Goal: Task Accomplishment & Management: Use online tool/utility

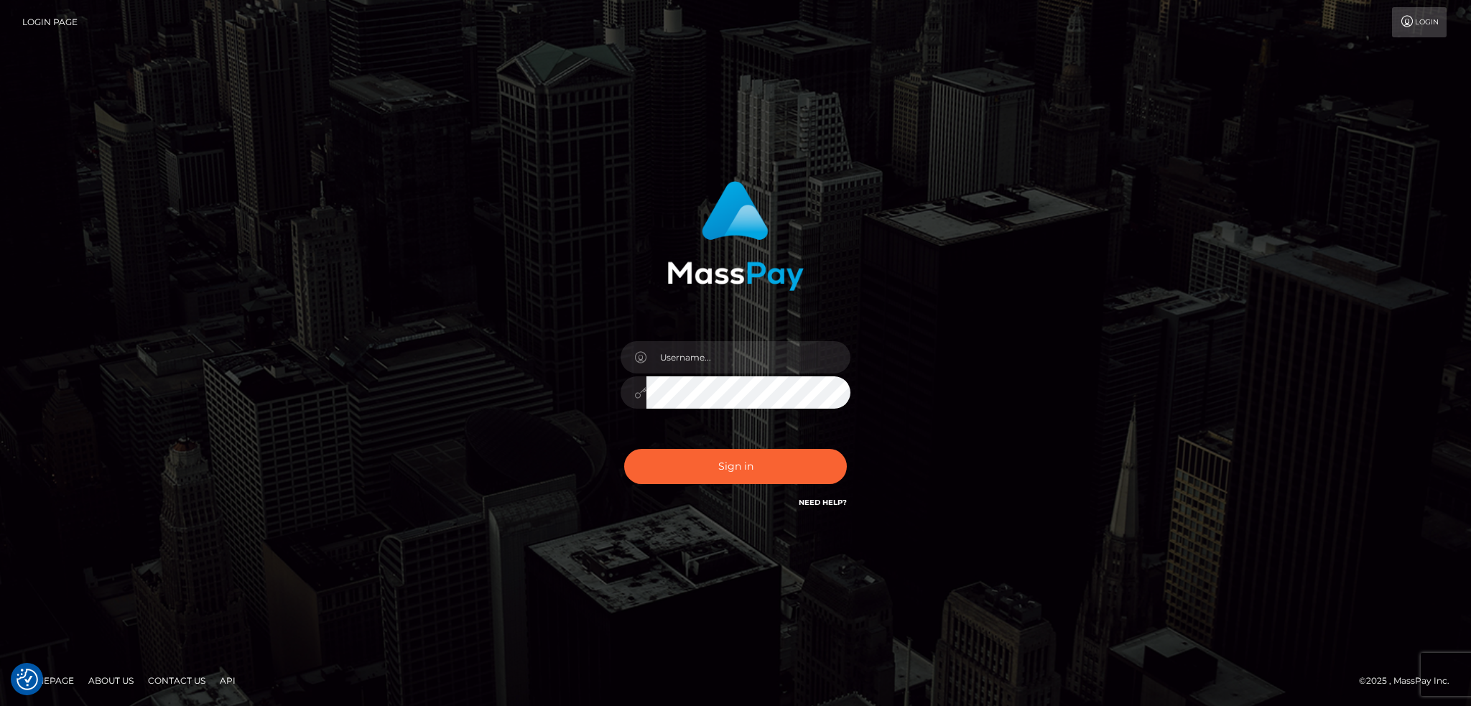
checkbox input "true"
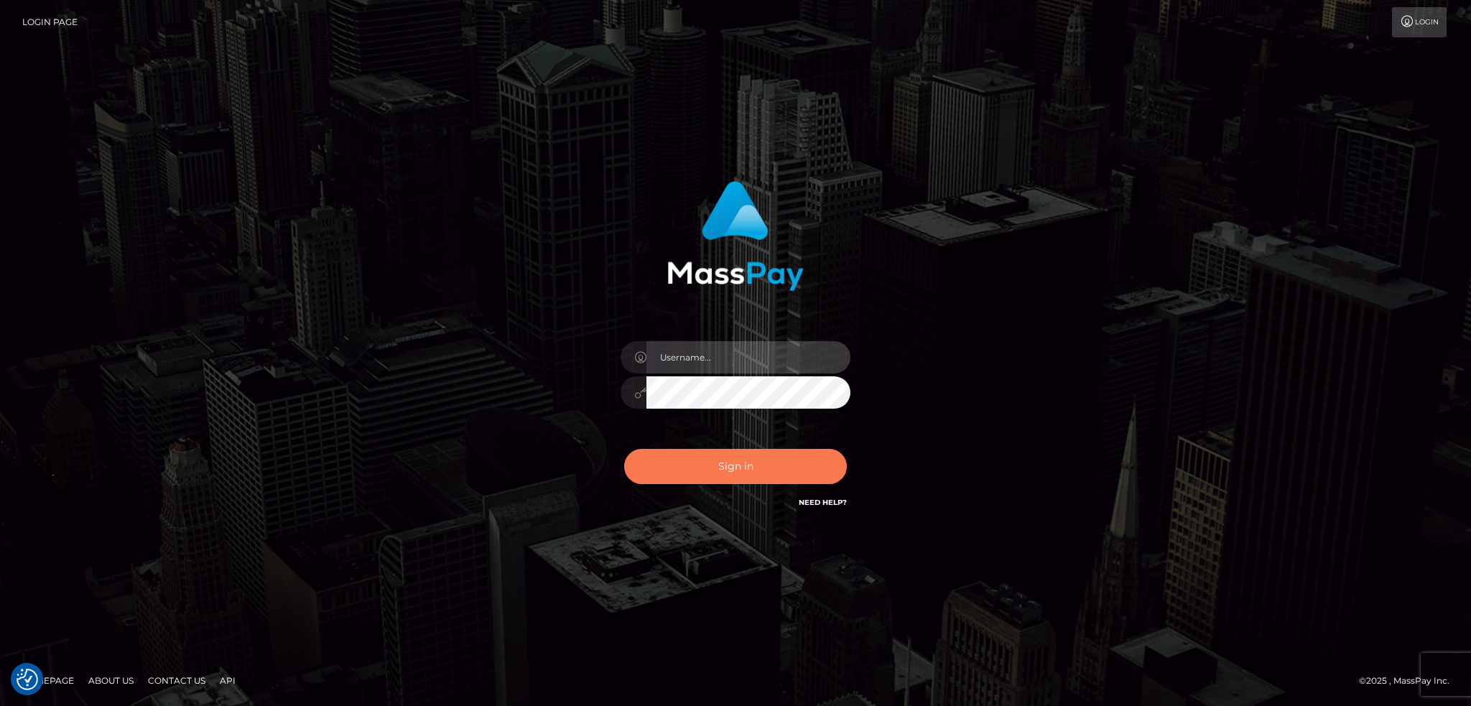
type input "alexstef"
click at [695, 458] on button "Sign in" at bounding box center [735, 466] width 223 height 35
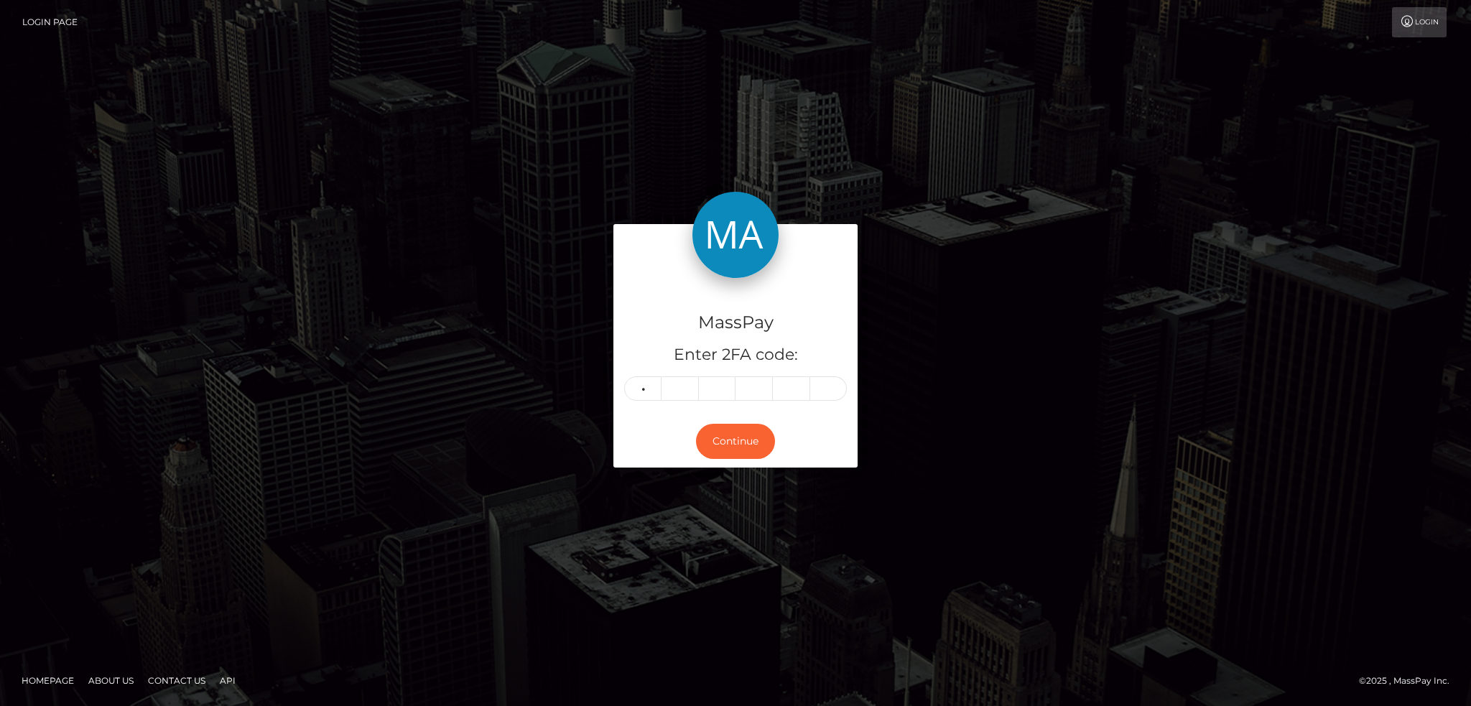
type input "0"
type input "7"
type input "6"
type input "5"
type input "9"
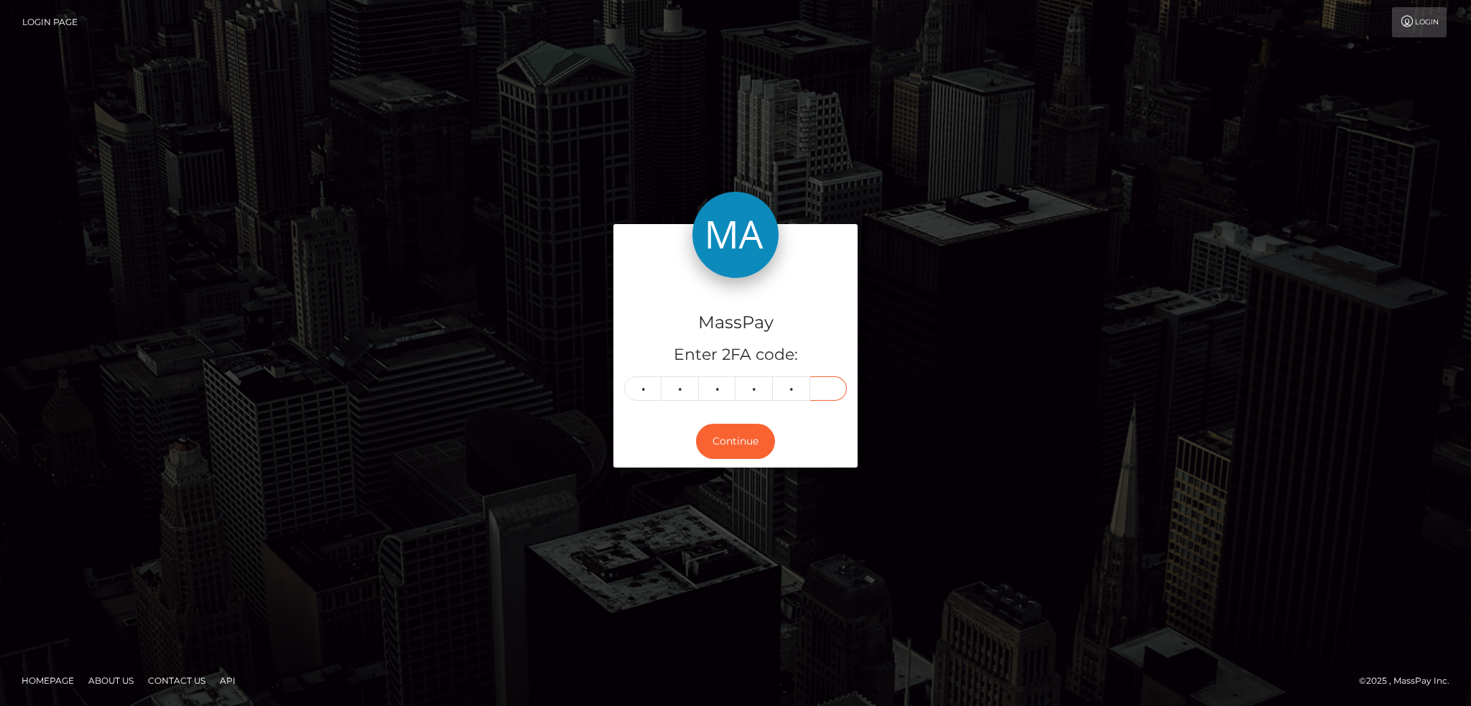
type input "1"
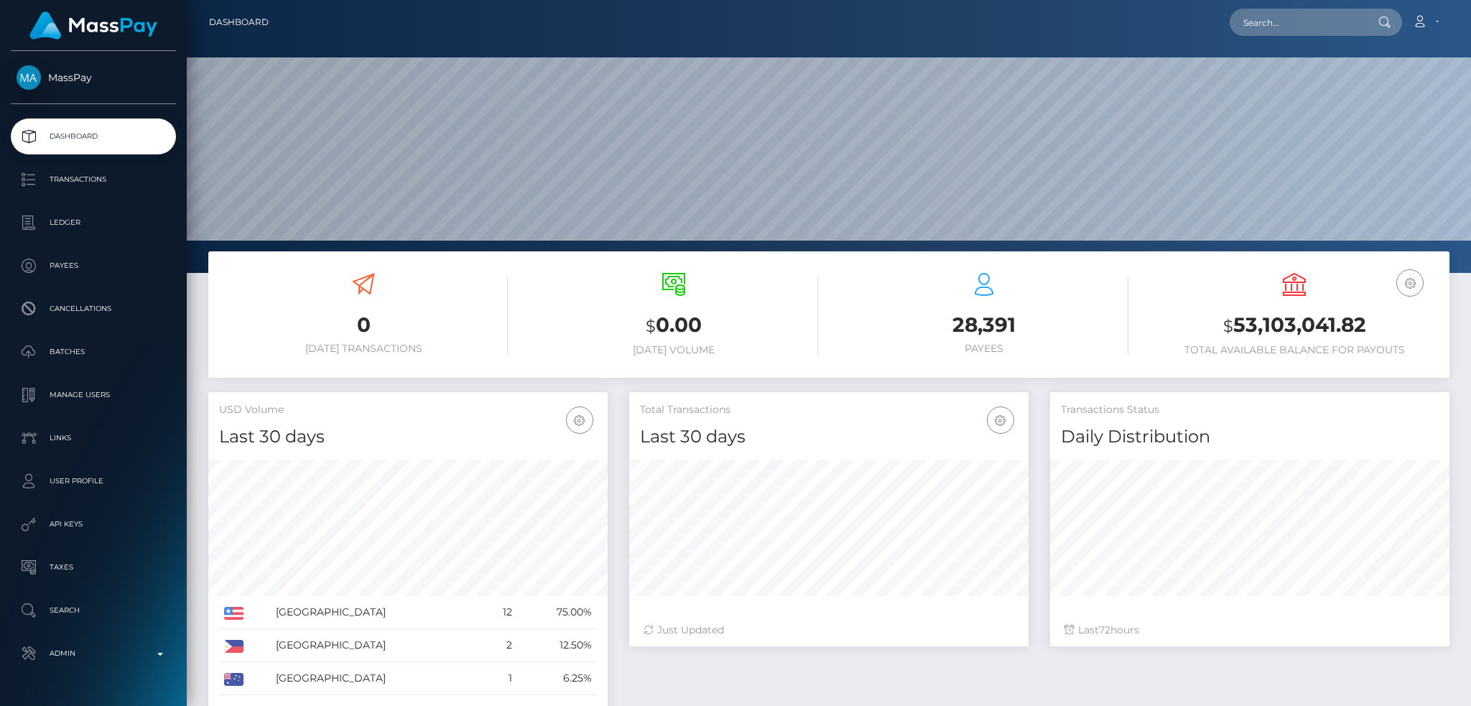
scroll to position [255, 399]
click at [1274, 25] on input "text" at bounding box center [1297, 22] width 135 height 27
paste input "godess.jasmine20@gmail.com"
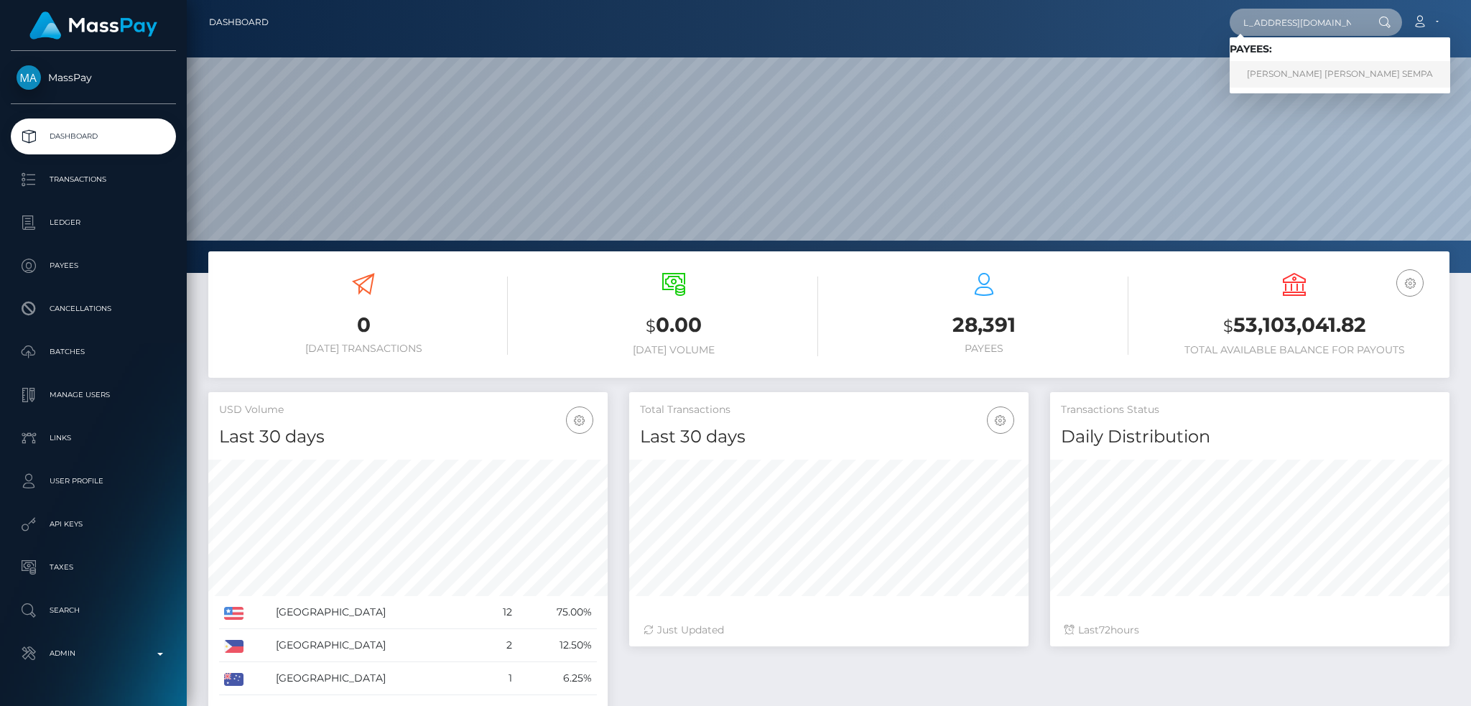
type input "godess.jasmine20@gmail.com"
click at [1283, 72] on link "JORDAN RICHARD MUKASA SEMPA" at bounding box center [1340, 74] width 221 height 27
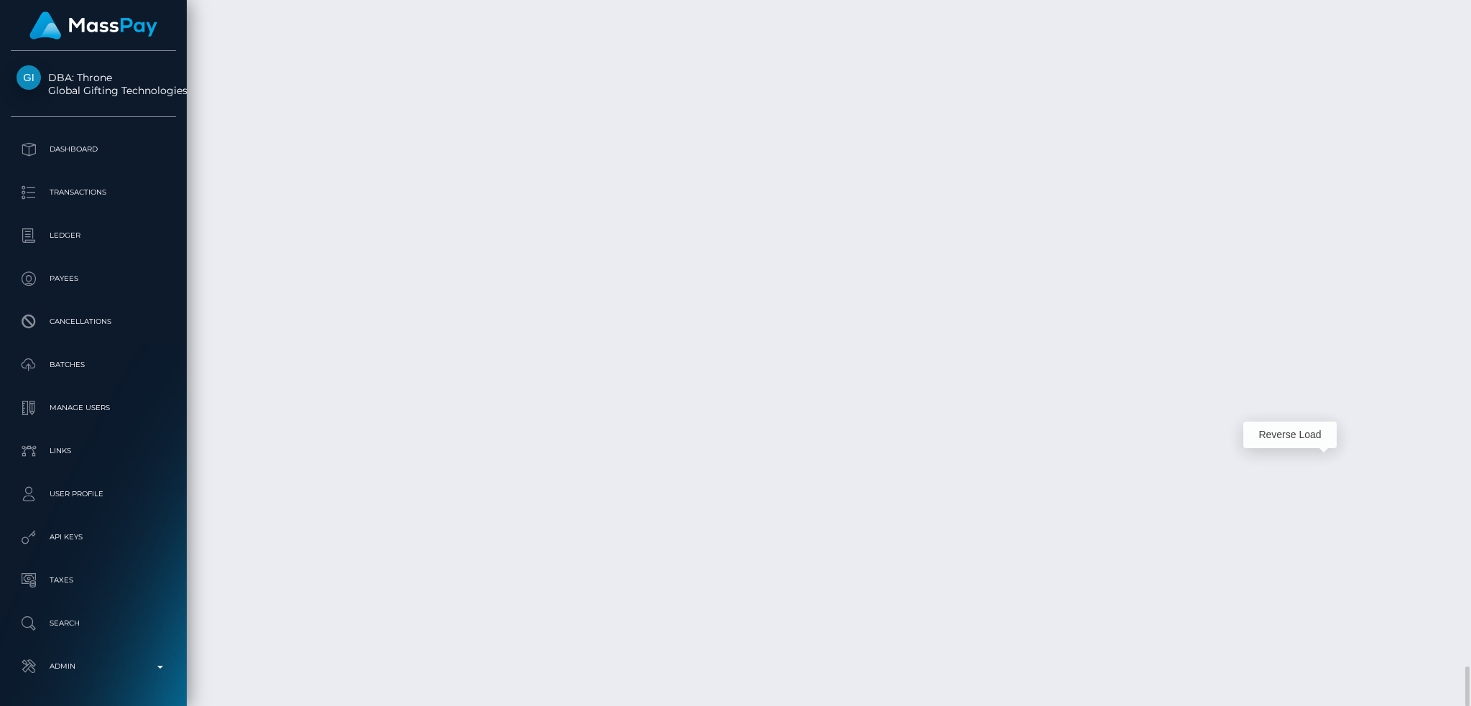
scroll to position [172, 399]
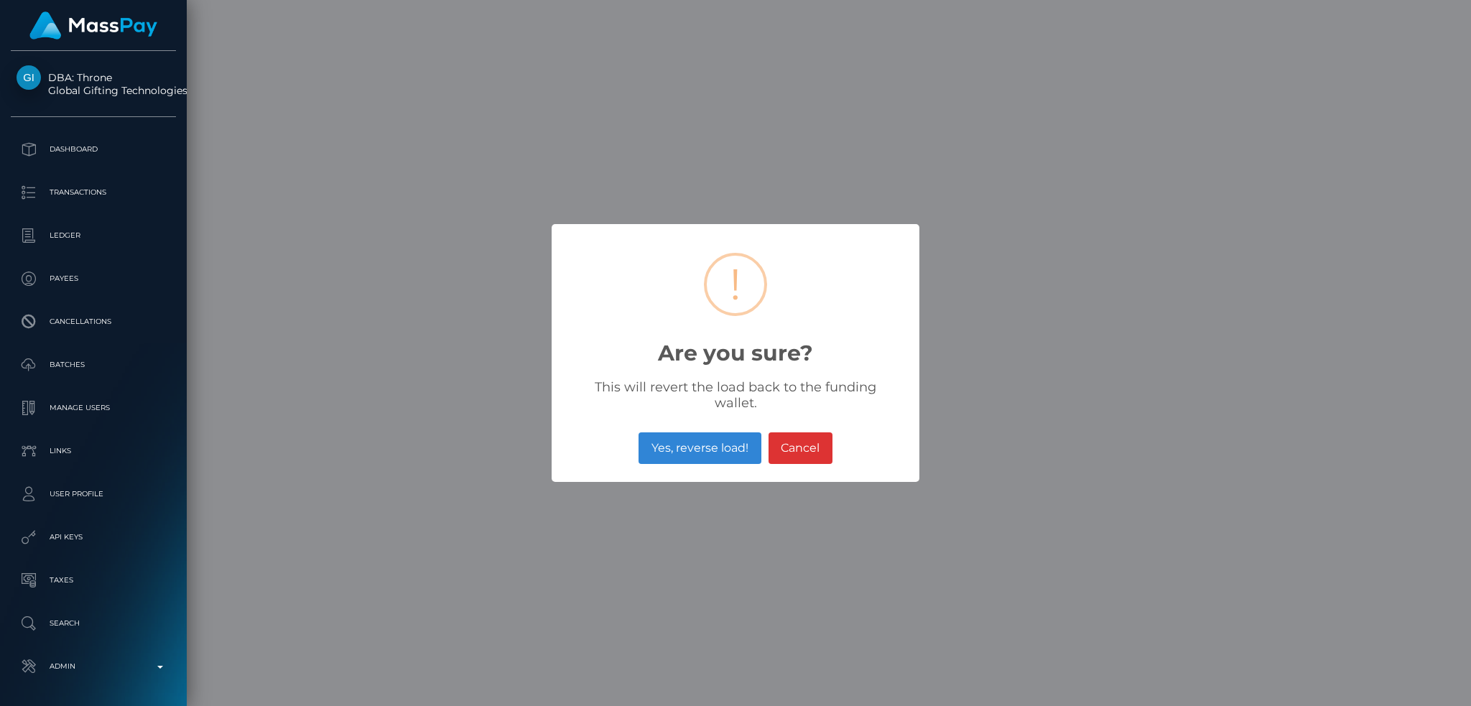
click at [731, 435] on button "Yes, reverse load!" at bounding box center [700, 448] width 122 height 32
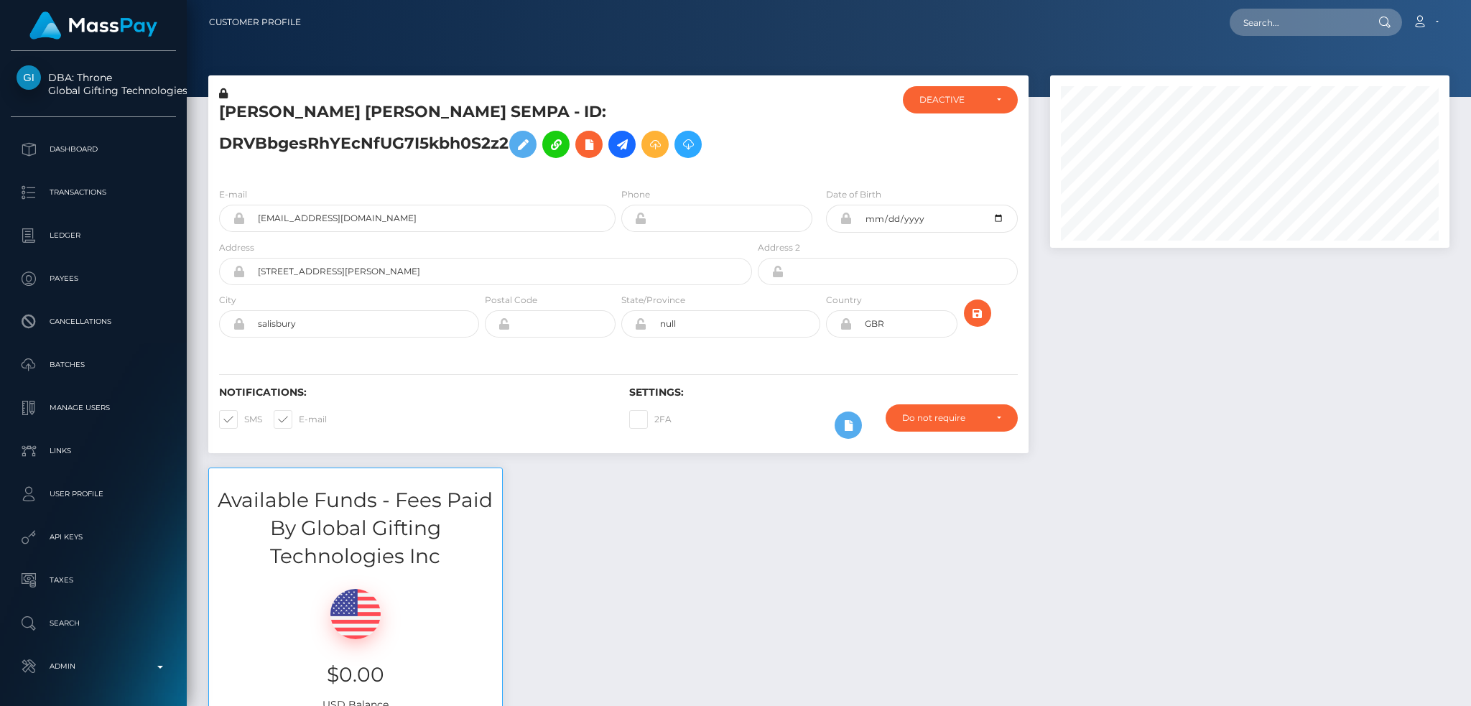
scroll to position [172, 399]
click at [1249, 22] on input "text" at bounding box center [1297, 22] width 135 height 27
paste input "poact_IV2gDyifKe0P"
type input "poact_IV2gDyifKe0P"
click at [1272, 80] on link "Mohamed Mohamed" at bounding box center [1287, 74] width 115 height 27
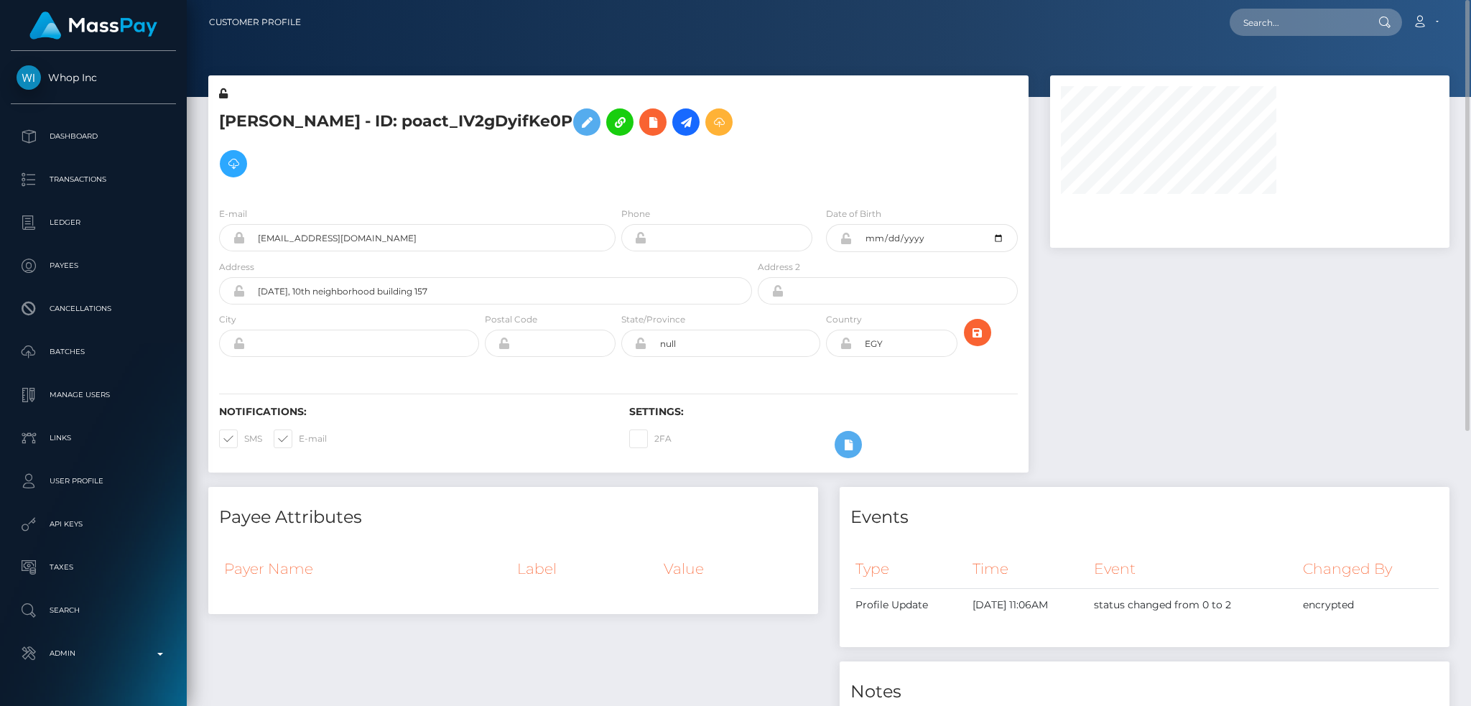
click at [369, 121] on h5 "[PERSON_NAME] - ID: poact_IV2gDyifKe0P" at bounding box center [481, 142] width 525 height 83
copy h5 "[PERSON_NAME] - ID: poact_IV2gDyifKe0P"
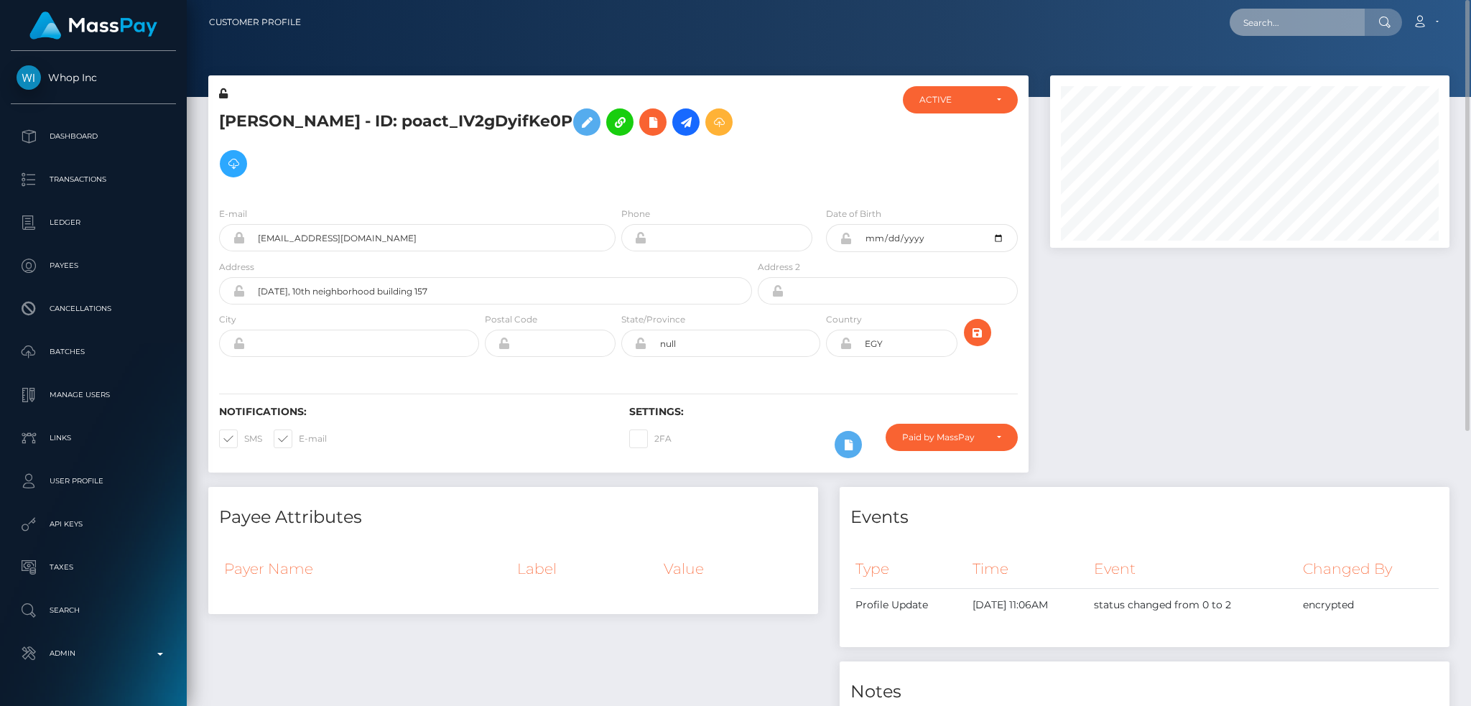
click at [1271, 19] on input "text" at bounding box center [1297, 22] width 135 height 27
paste input "poact_LEY0AcFNmICA"
type input "poact_LEY0AcFNmICA"
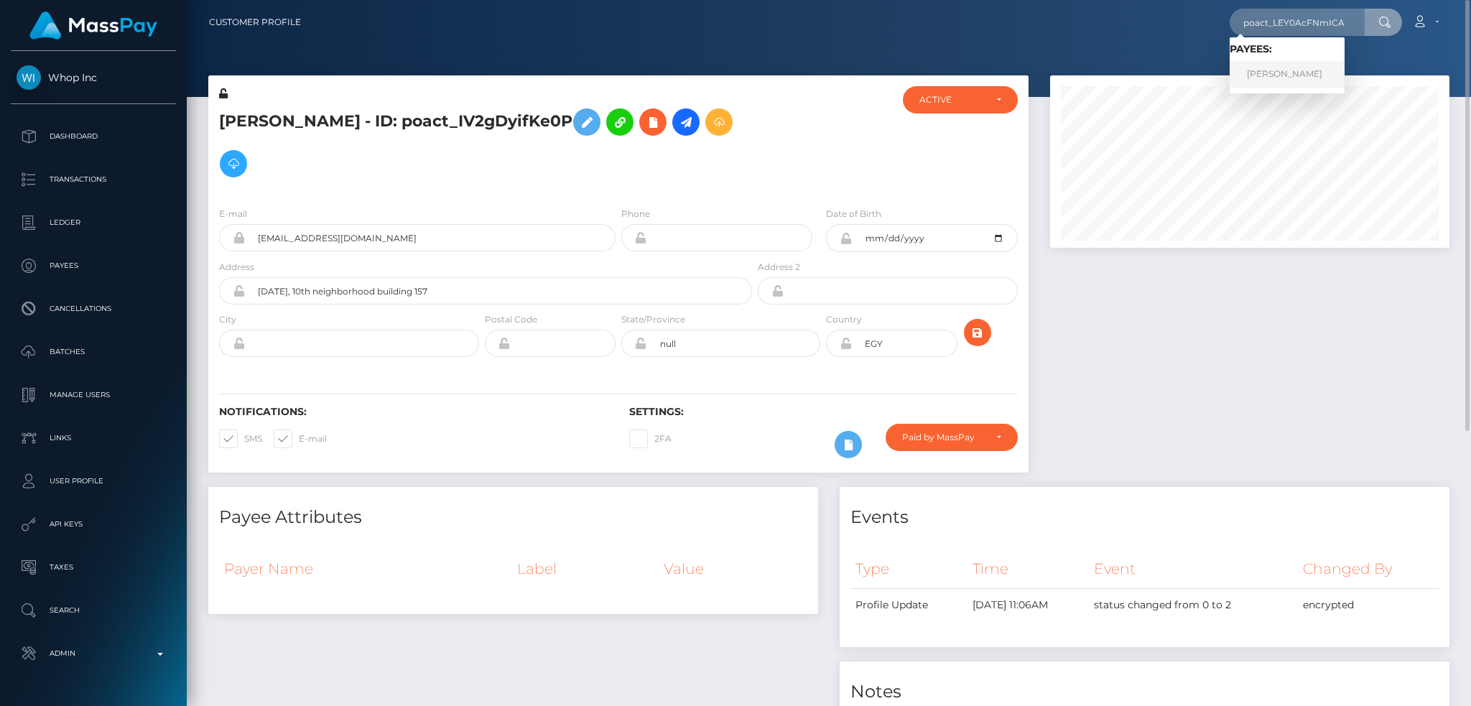
click at [1272, 83] on link "Mohamed Mohamed" at bounding box center [1287, 74] width 115 height 27
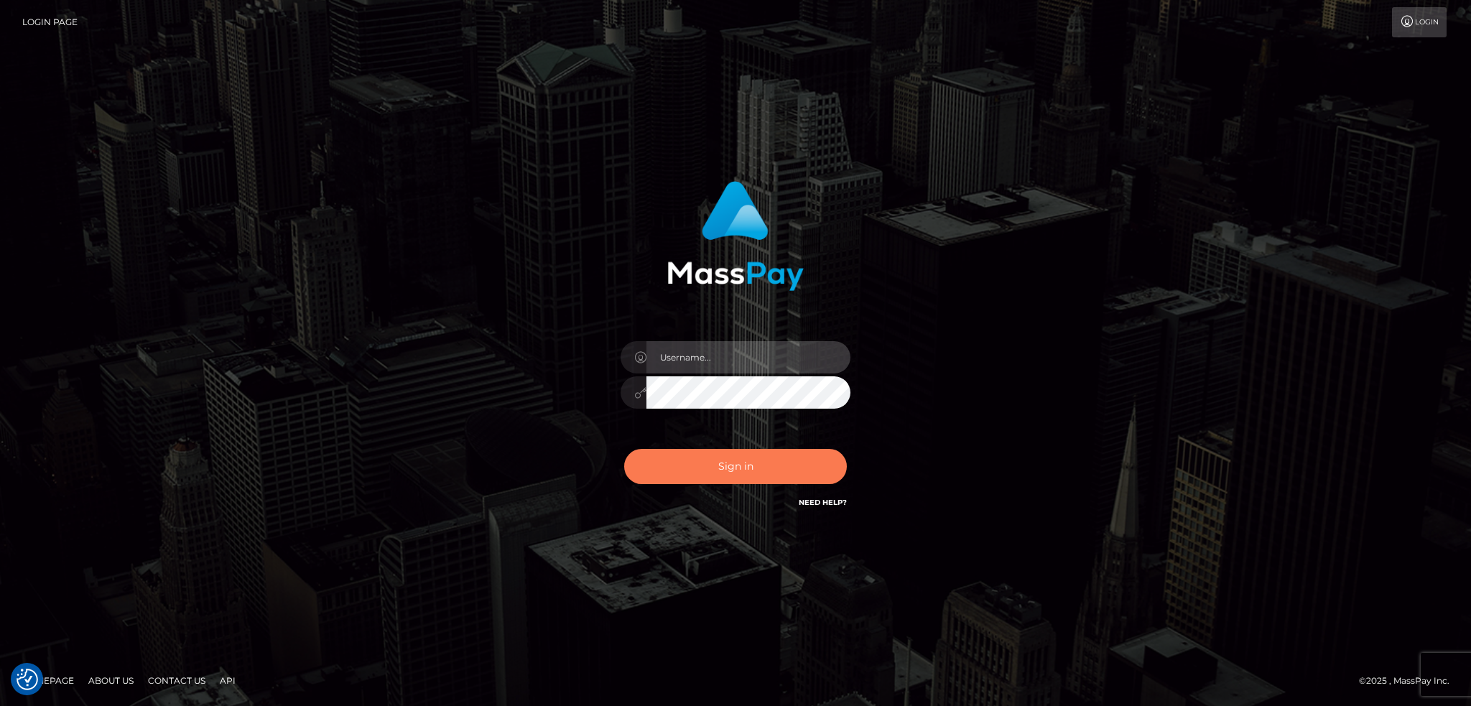
type input "alexstef"
click at [721, 462] on button "Sign in" at bounding box center [735, 466] width 223 height 35
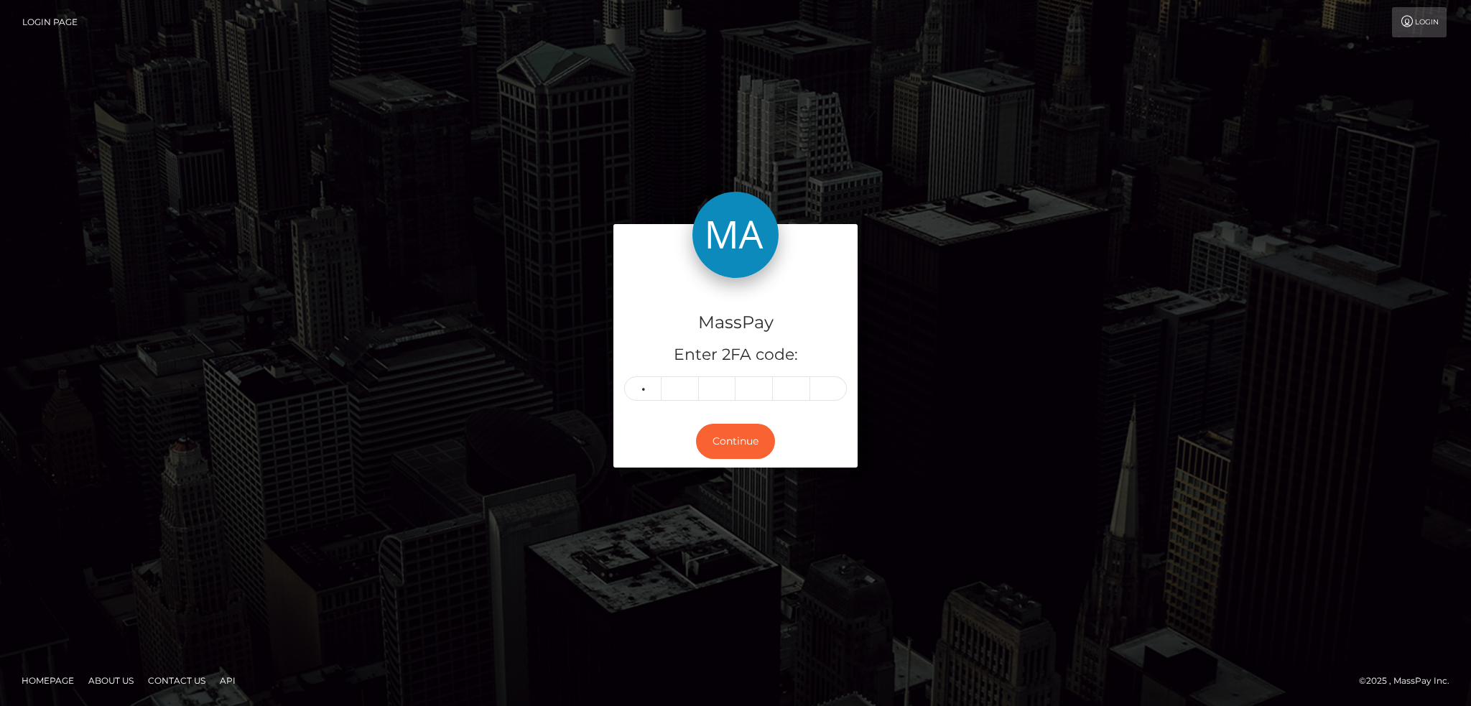
type input "4"
type input "1"
type input "2"
type input "3"
type input "7"
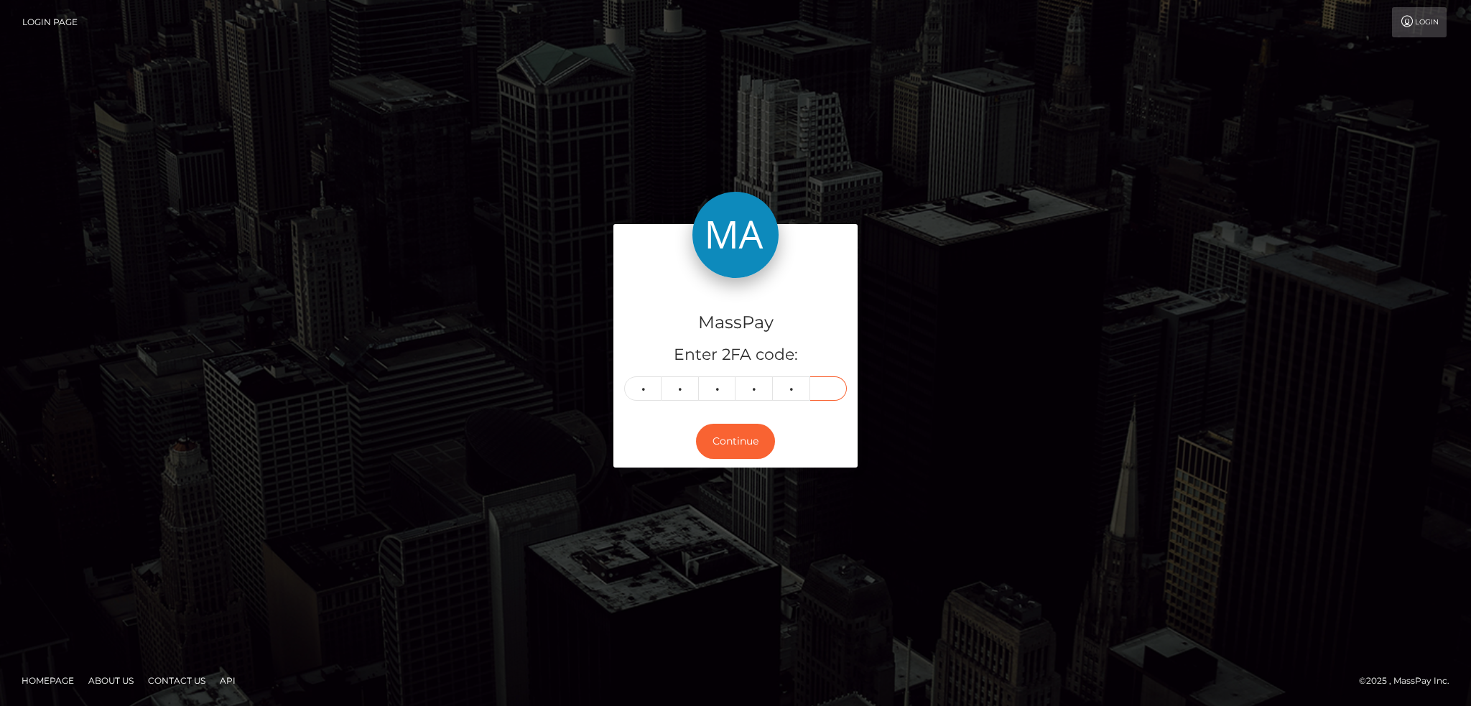
type input "9"
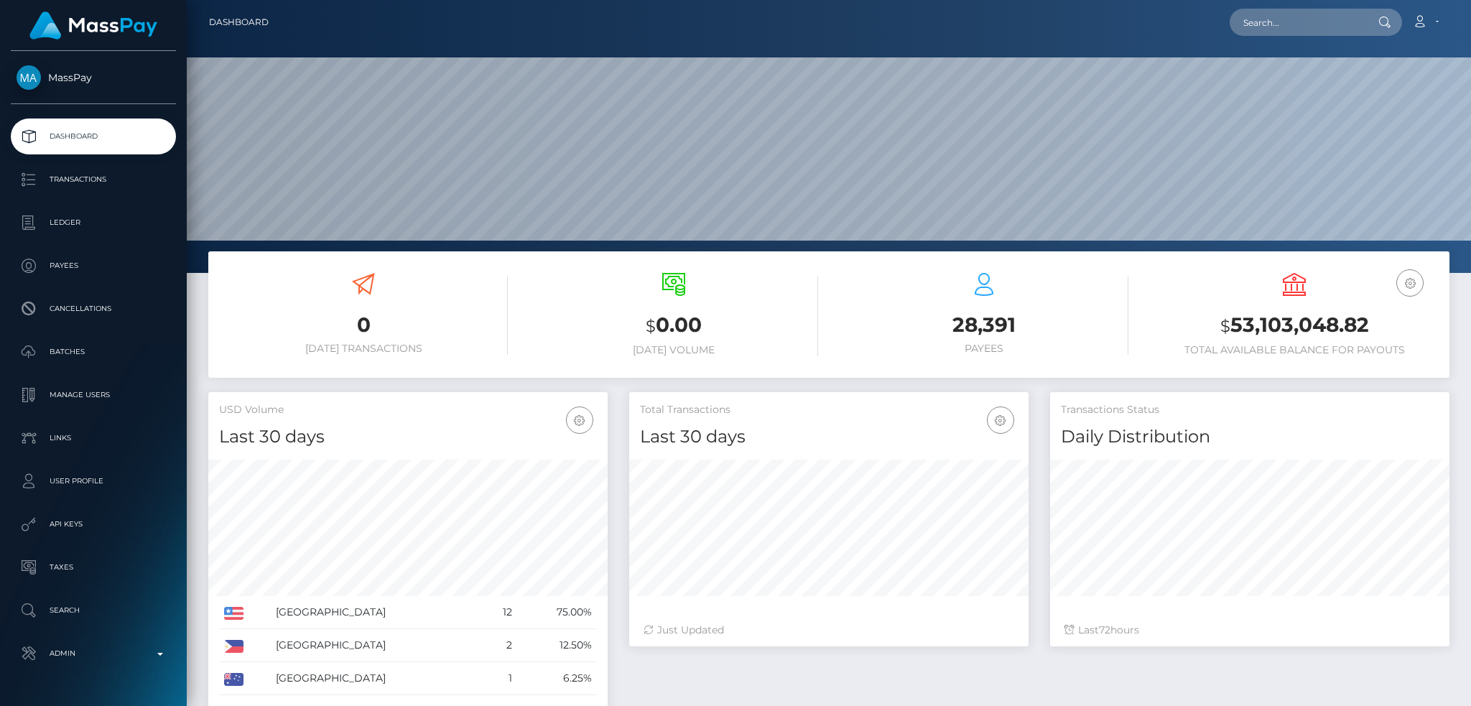
scroll to position [255, 399]
click at [1238, 22] on input "text" at bounding box center [1297, 22] width 135 height 27
paste input "johnsontylerd33@gmail.com"
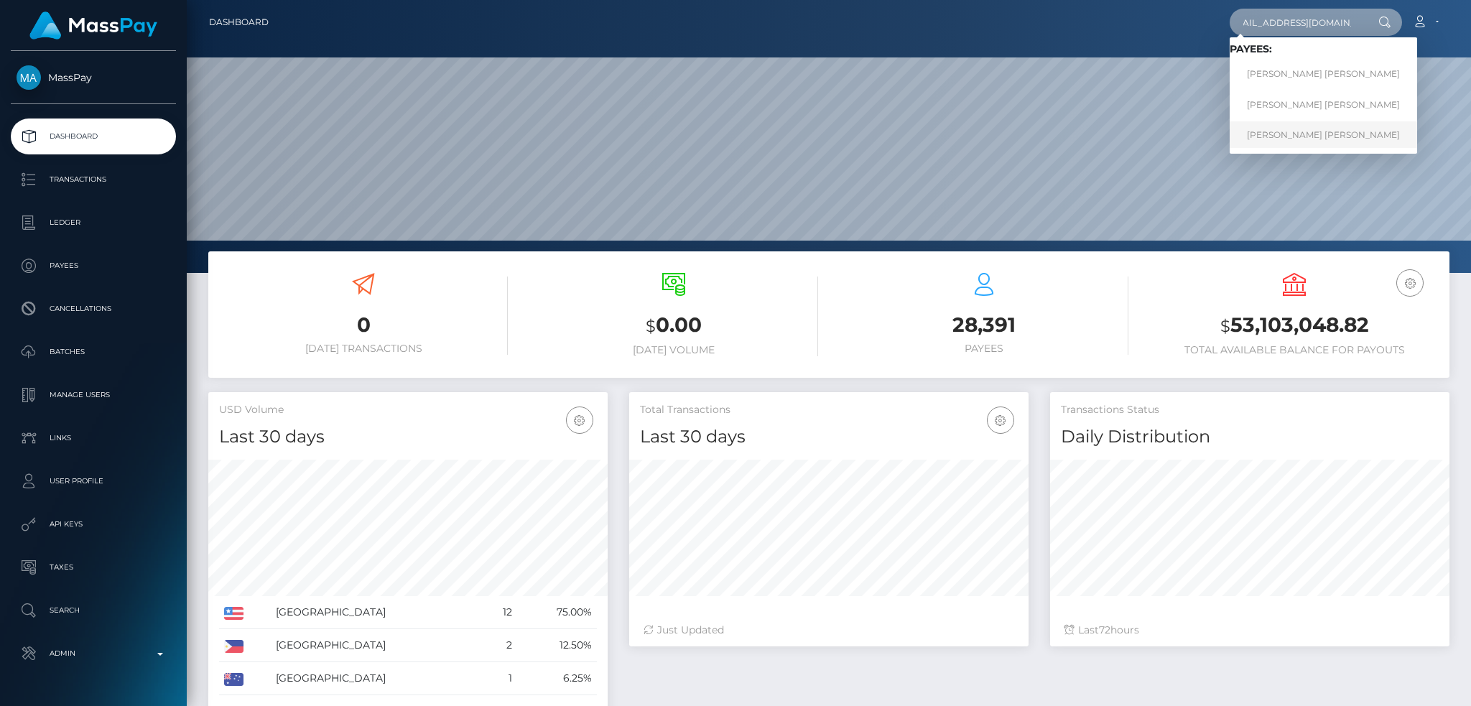
type input "johnsontylerd33@gmail.com"
click at [1294, 135] on link "TYLER DAVID JOHNSON" at bounding box center [1323, 134] width 187 height 27
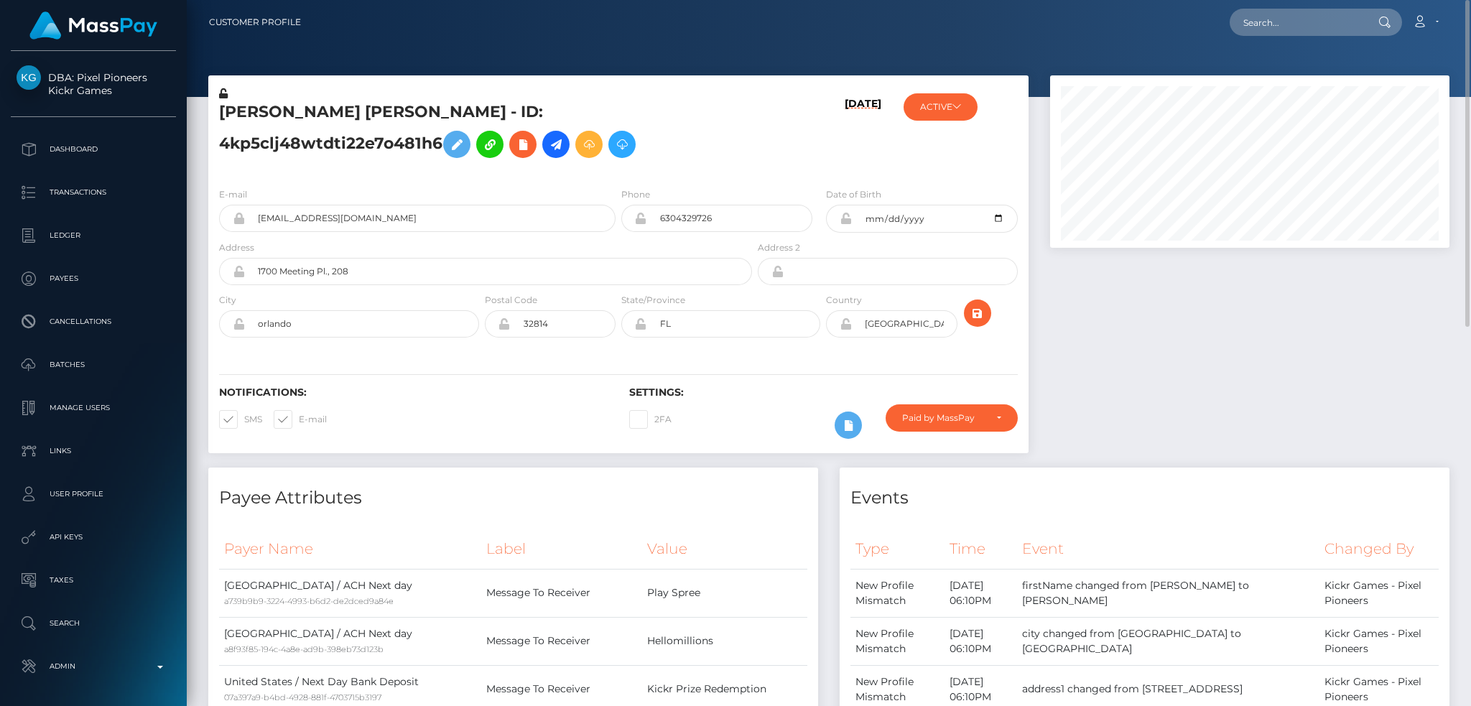
click at [435, 116] on h5 "TYLER DAVID JOHNSON - ID: 4kp5clj48wtdti22e7o481h6" at bounding box center [481, 133] width 525 height 64
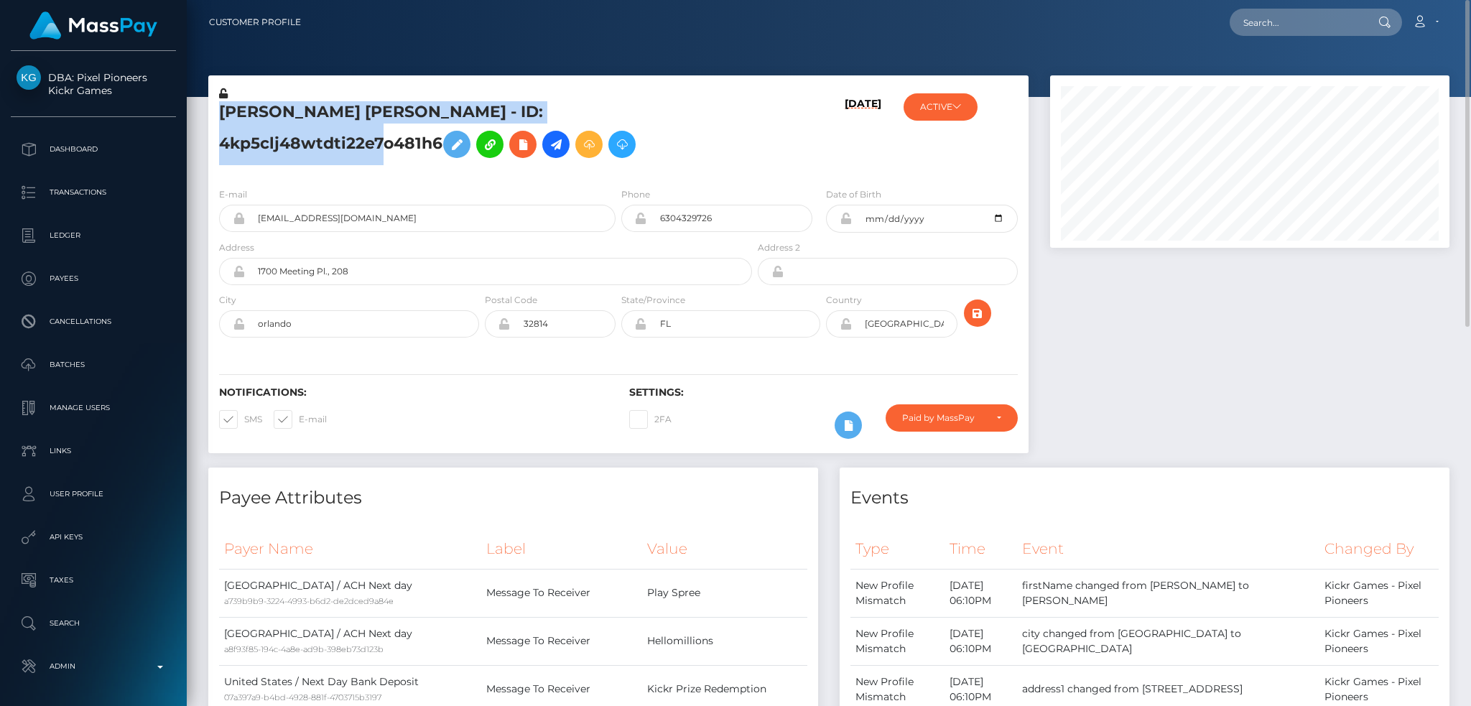
click at [435, 116] on h5 "TYLER DAVID JOHNSON - ID: 4kp5clj48wtdti22e7o481h6" at bounding box center [481, 133] width 525 height 64
copy h5 "TYLER DAVID JOHNSON - ID: 4kp5clj48wtdti22e7o481h6"
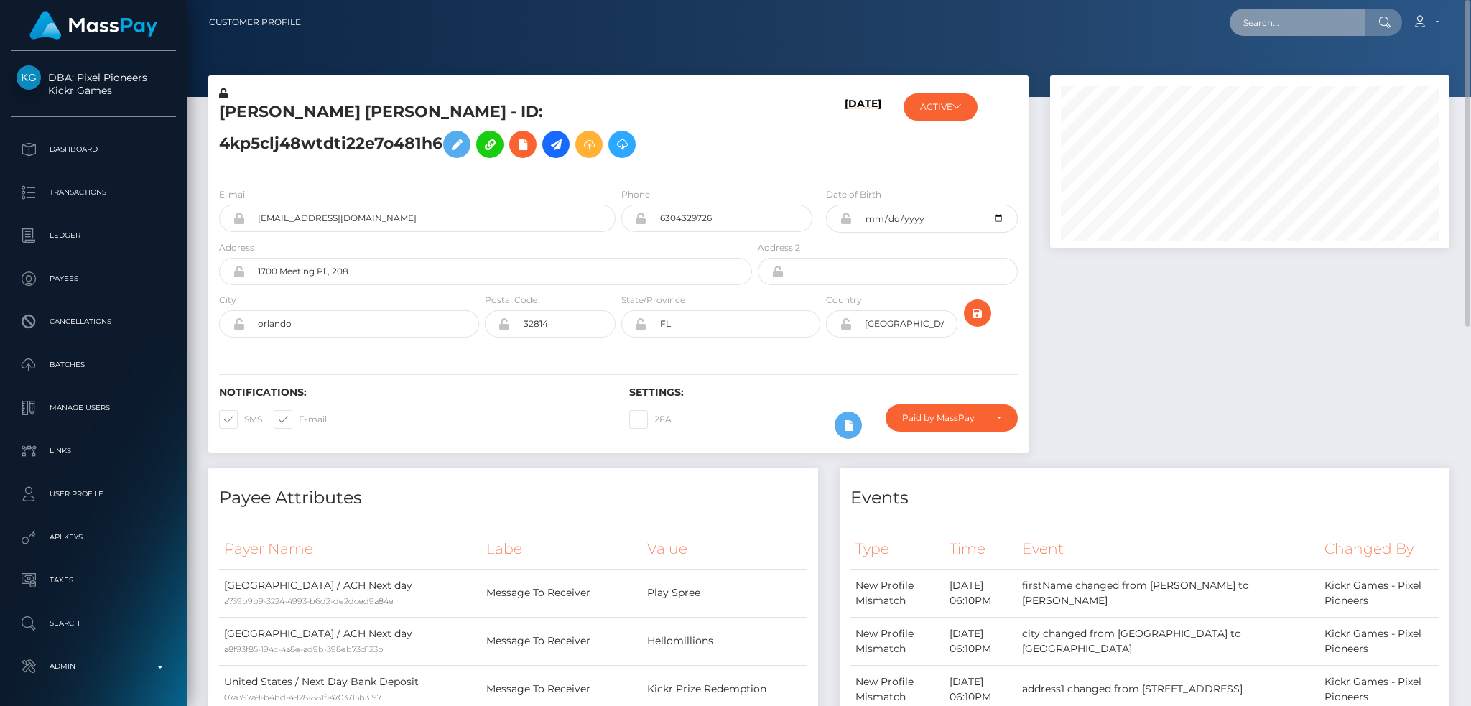
click at [1267, 22] on input "text" at bounding box center [1297, 22] width 135 height 27
paste input "pout_rtq2n08l5B8tu"
type input "pout_rtq2n08l5B8tu"
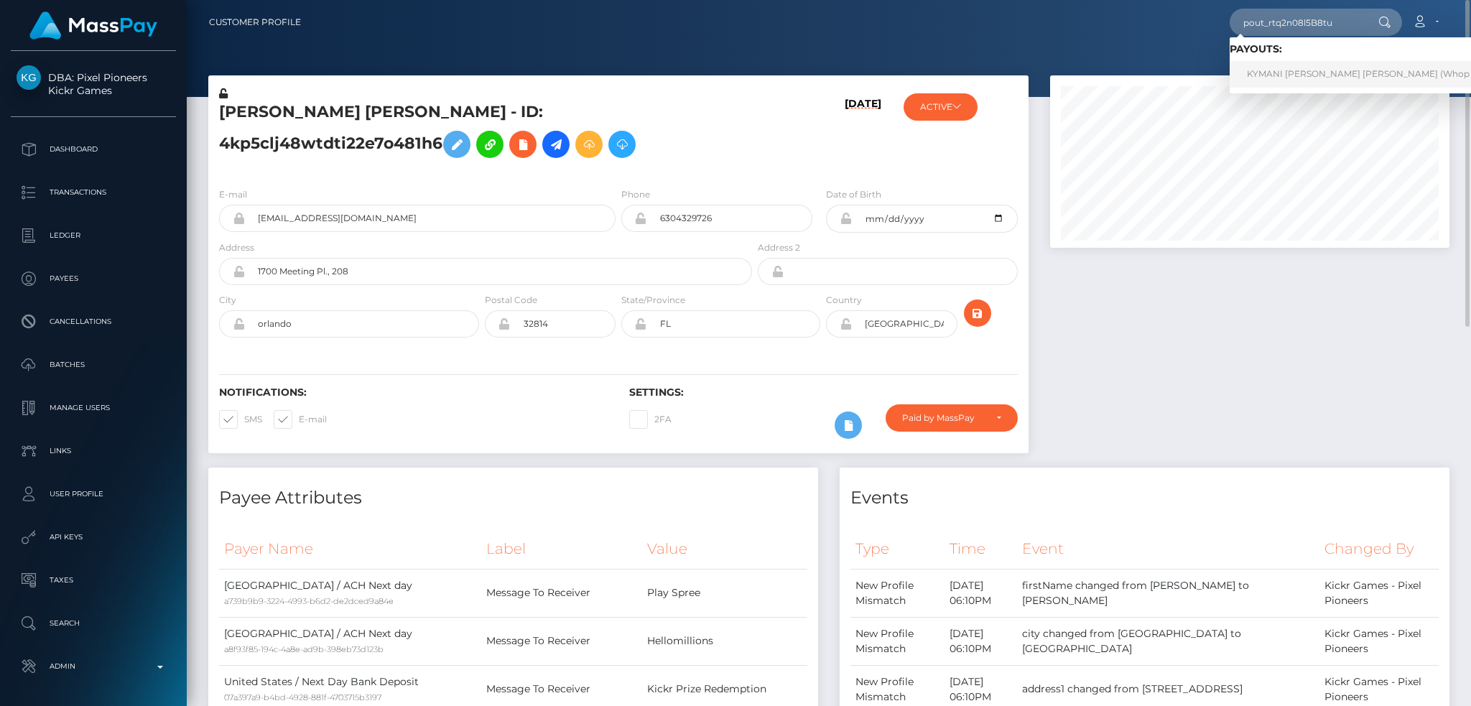
click at [1302, 76] on link "KYMANI DAVID HERON GALLIMORE (Whop Inc - )" at bounding box center [1372, 74] width 284 height 27
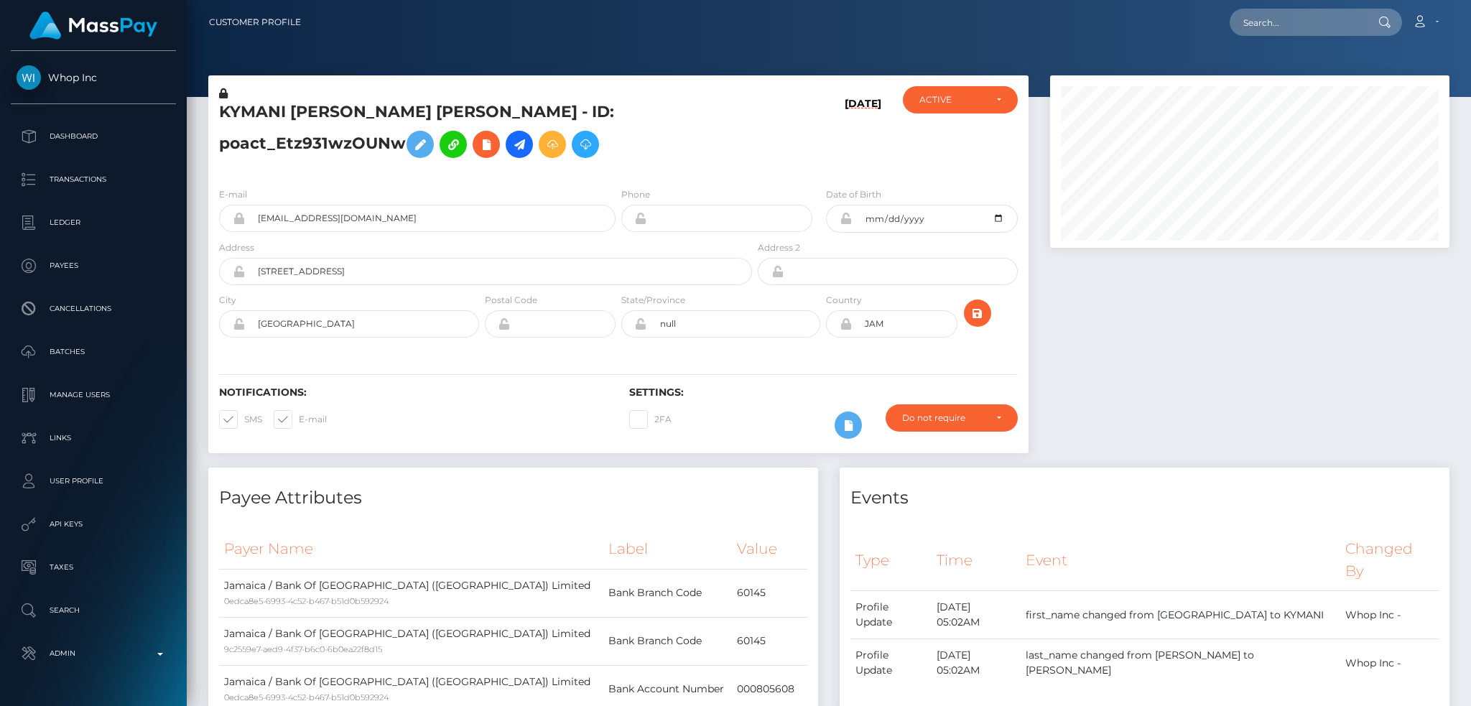
scroll to position [172, 399]
click at [1311, 29] on input "text" at bounding box center [1297, 22] width 135 height 27
paste input "1c406aaafead44aea719bbac7bafb008"
type input "1c406aaafead44aea719bbac7bafb008"
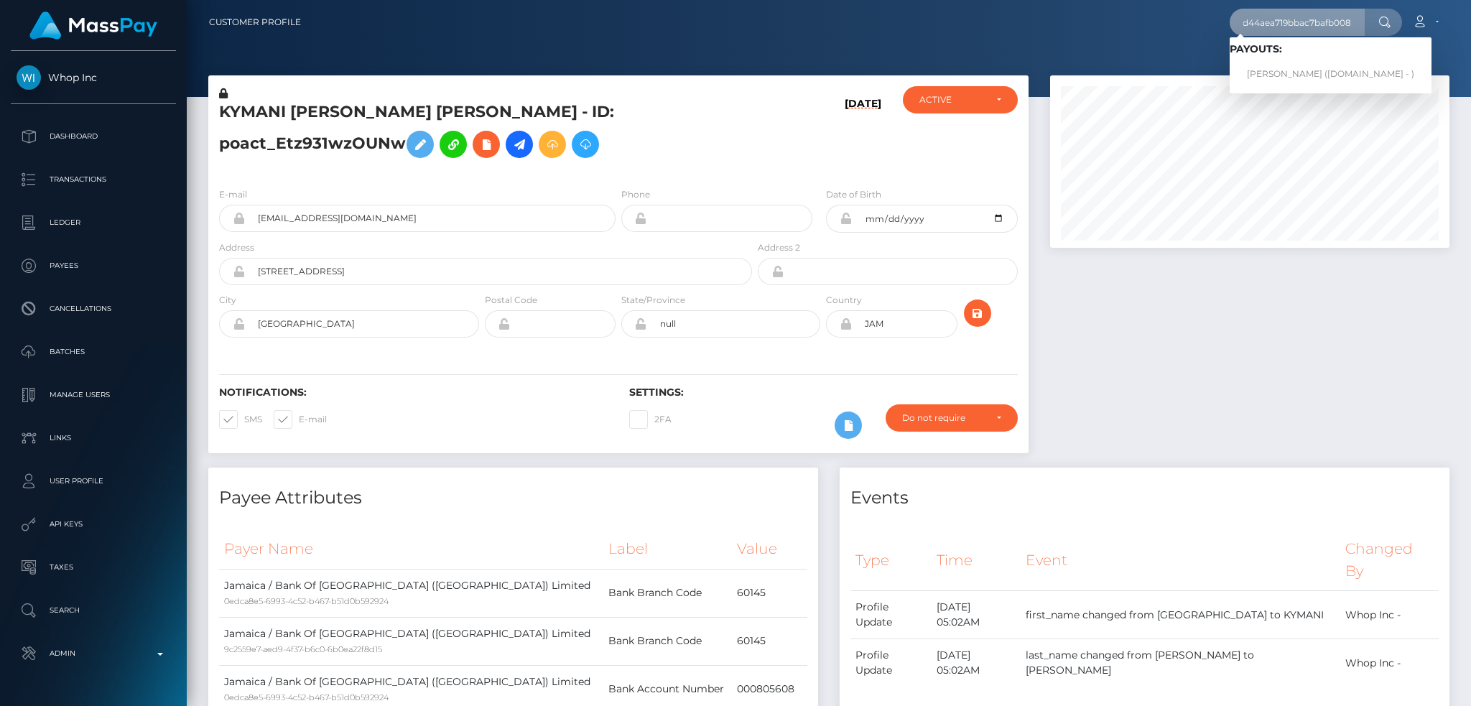
scroll to position [0, 0]
click at [1283, 68] on link "Devin Mulcahy (Skin.Land - )" at bounding box center [1331, 74] width 202 height 27
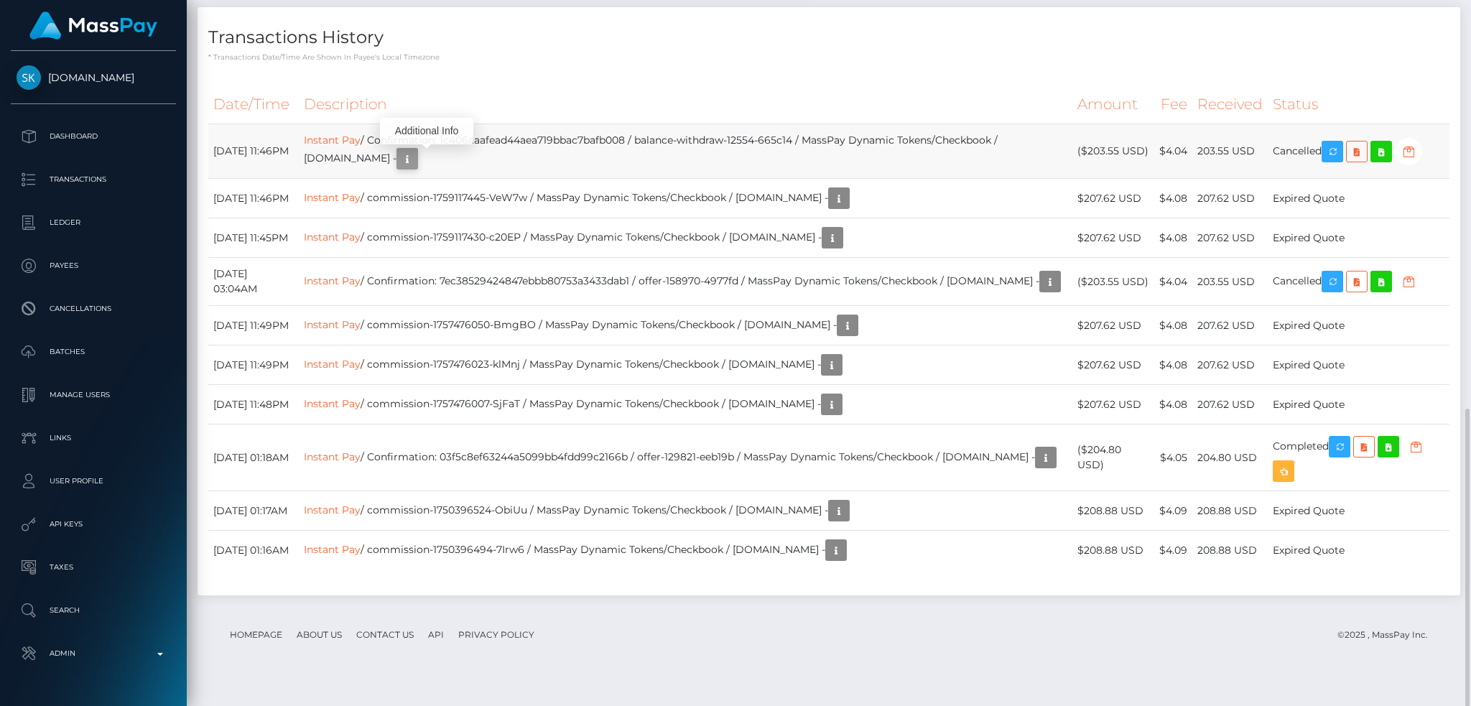
scroll to position [172, 399]
click at [416, 161] on icon "button" at bounding box center [407, 159] width 17 height 18
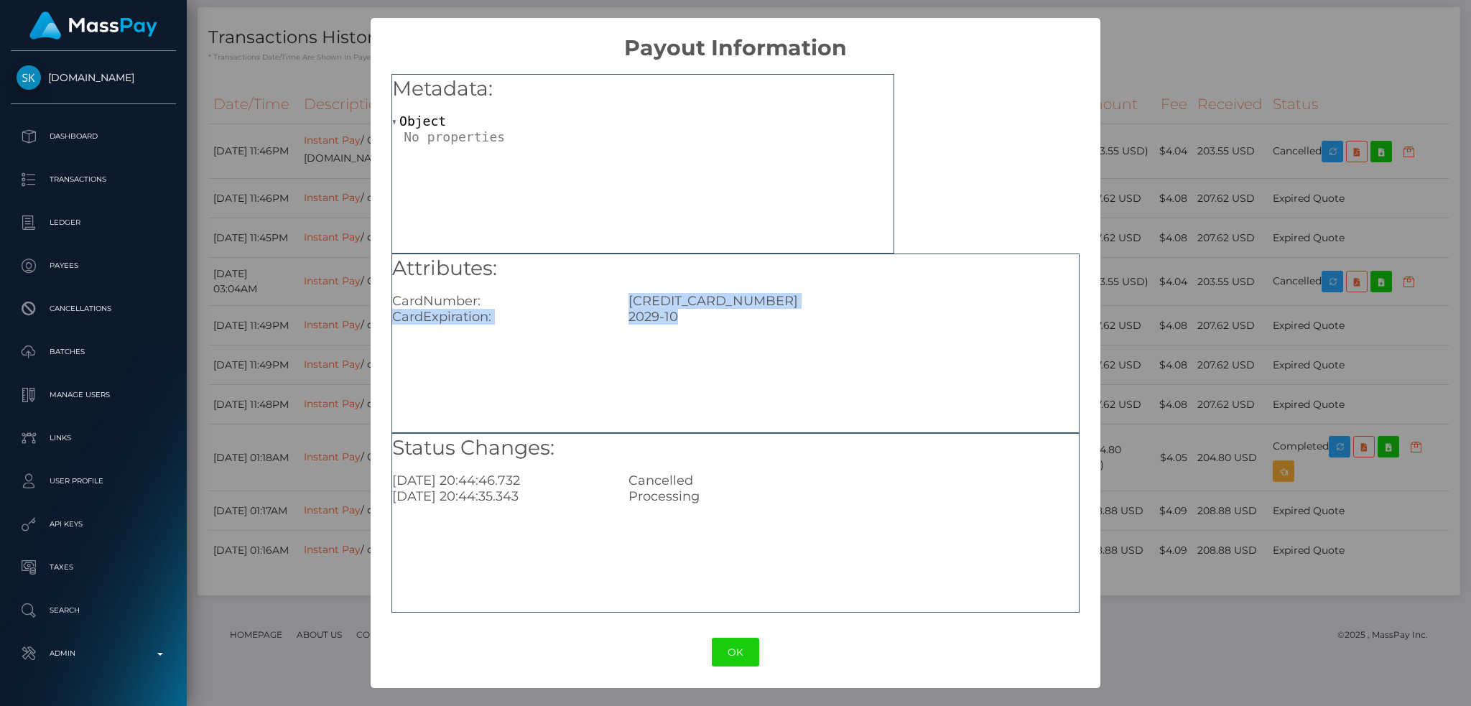
drag, startPoint x: 664, startPoint y: 312, endPoint x: 628, endPoint y: 302, distance: 38.2
click at [628, 302] on div "Attributes: CardNumber: 4782002075904518 CardExpiration: 2029-10" at bounding box center [735, 289] width 687 height 71
copy div "4782002075904518 CardExpiration: 2029-10"
click at [1079, 320] on div "Metadata: Object Attributes: CardNumber: 4782002075904518 CardExpiration: 2029-…" at bounding box center [735, 338] width 729 height 555
click at [1165, 325] on div "× Payout Information Metadata: Object Attributes: CardNumber: 4782002075904518 …" at bounding box center [735, 353] width 1471 height 706
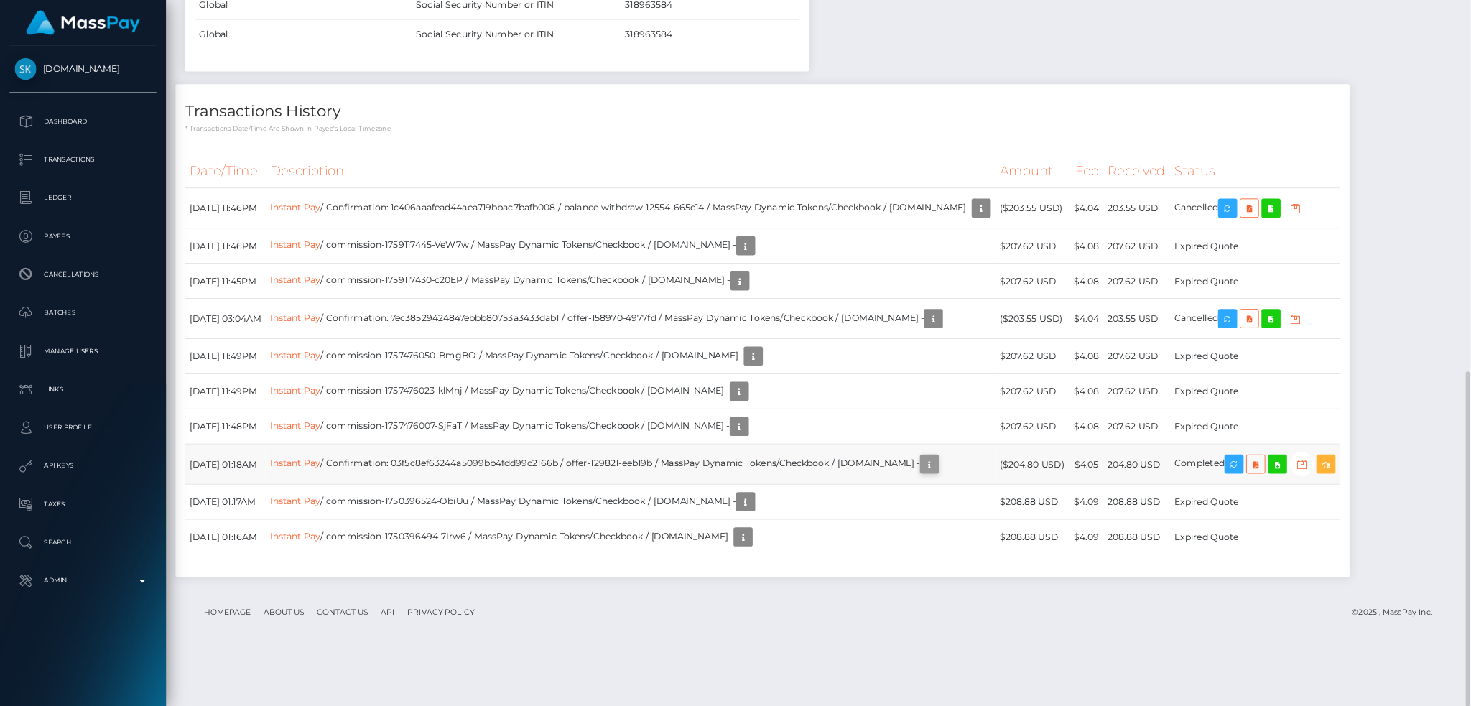
scroll to position [172, 460]
click at [1055, 526] on icon "button" at bounding box center [1045, 523] width 17 height 18
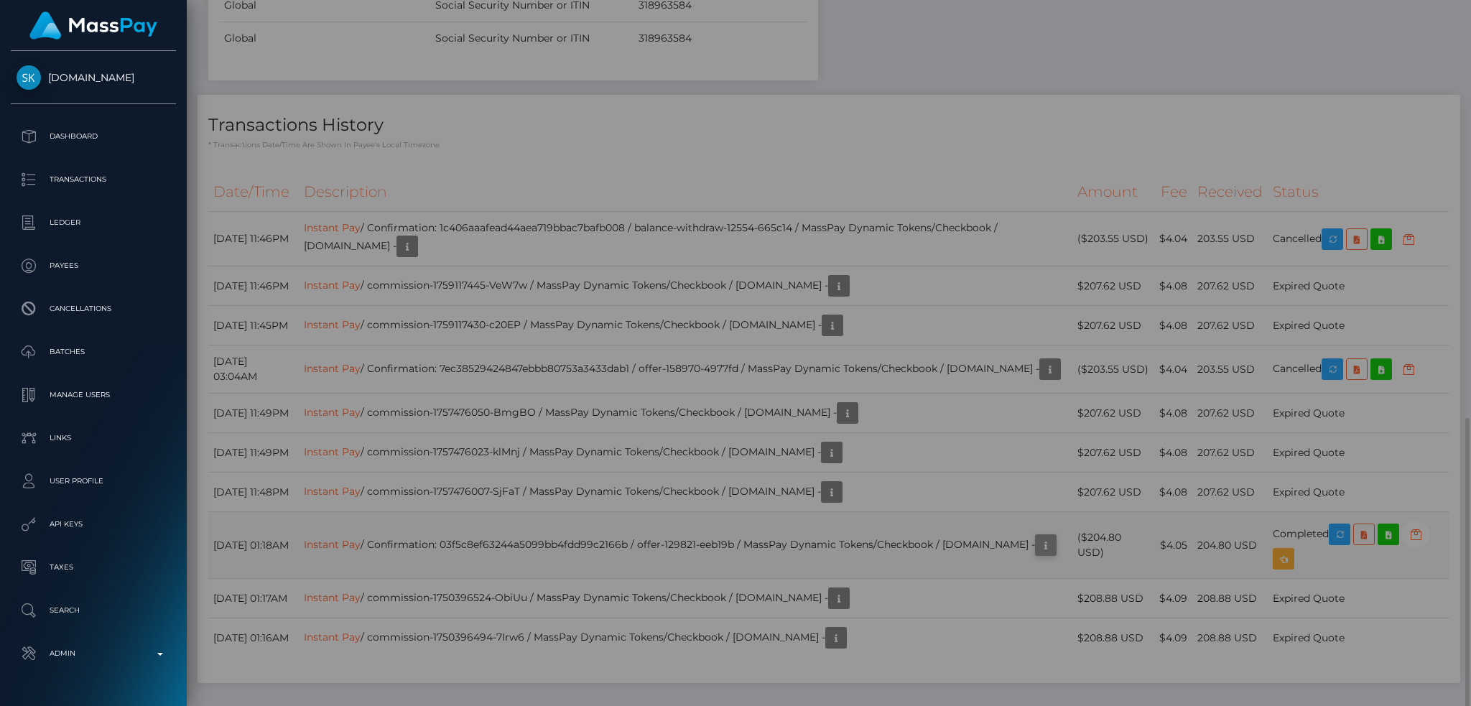
scroll to position [172, 399]
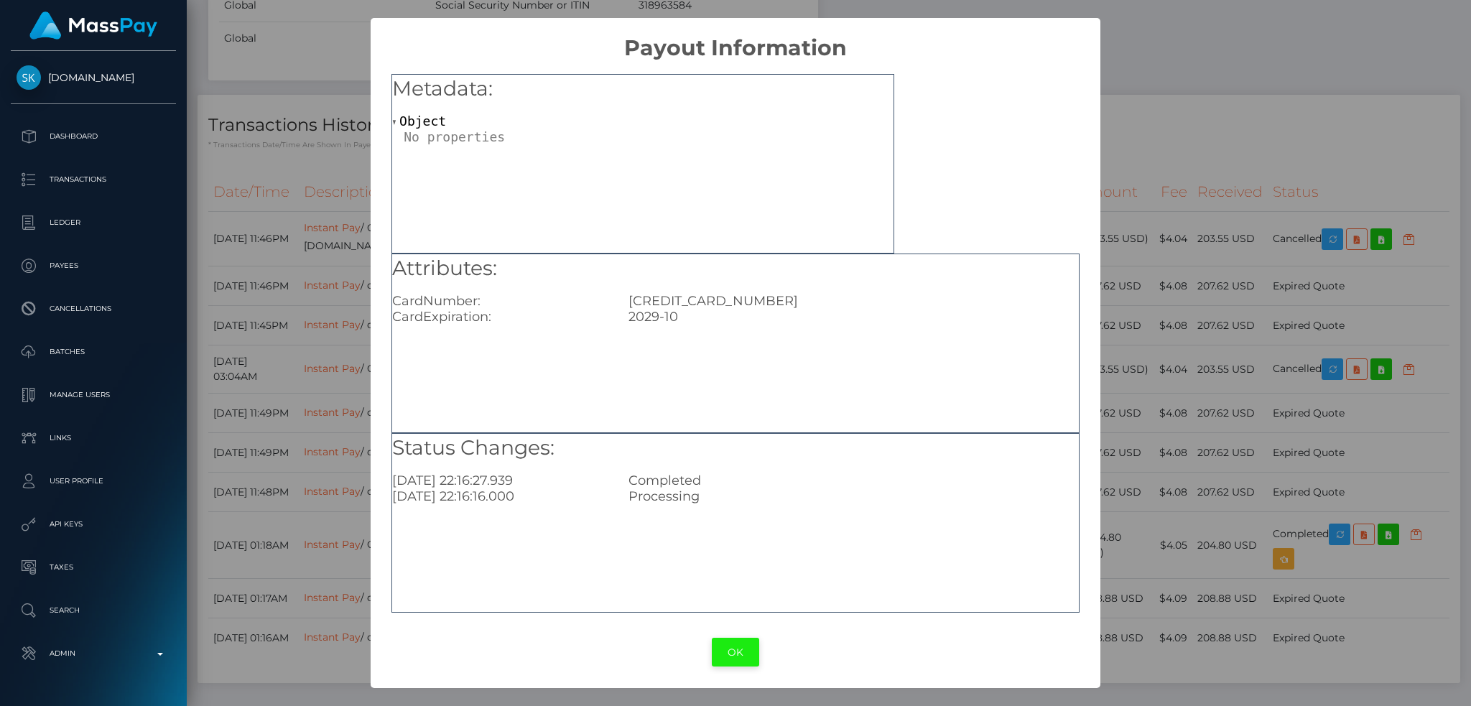
click at [726, 654] on button "OK" at bounding box center [735, 652] width 47 height 29
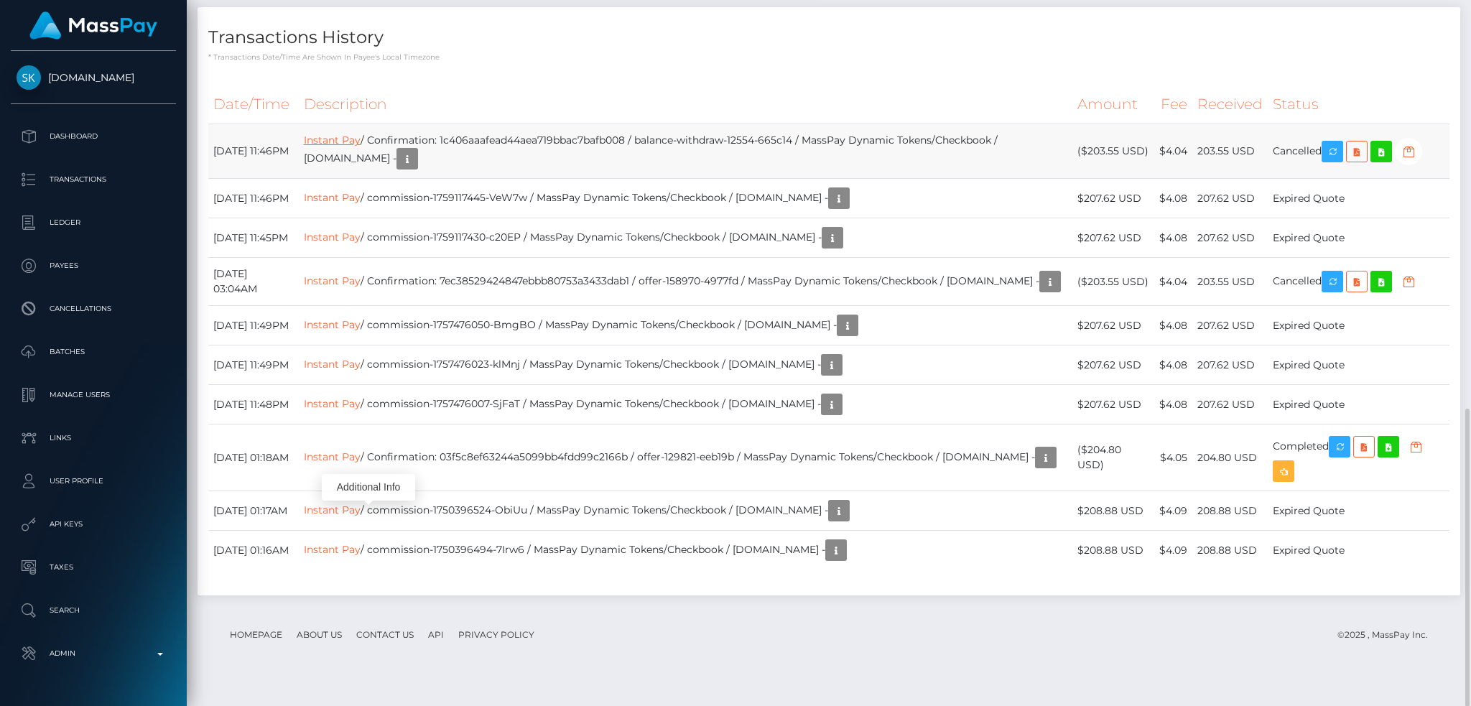
click at [361, 138] on link "Instant Pay" at bounding box center [332, 140] width 57 height 13
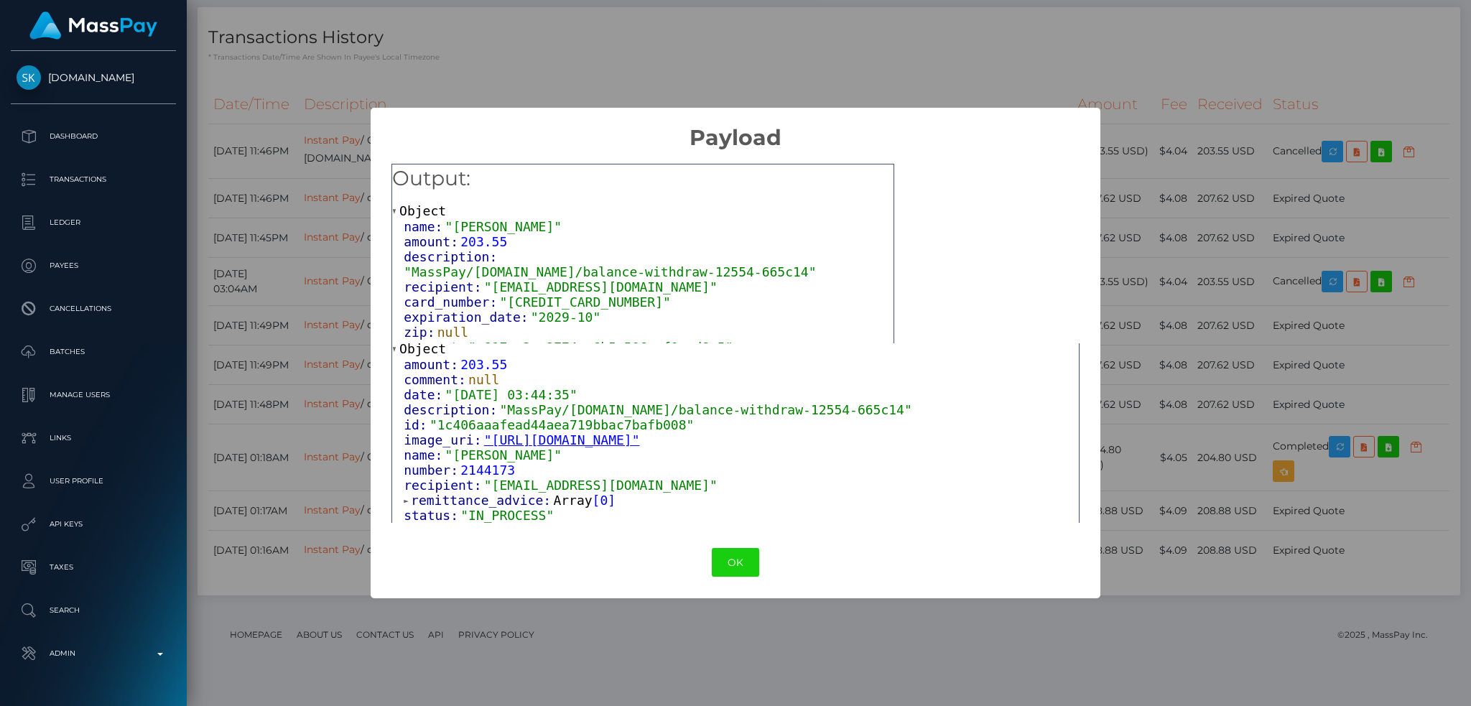
scroll to position [62, 0]
click at [734, 558] on button "OK" at bounding box center [735, 562] width 47 height 29
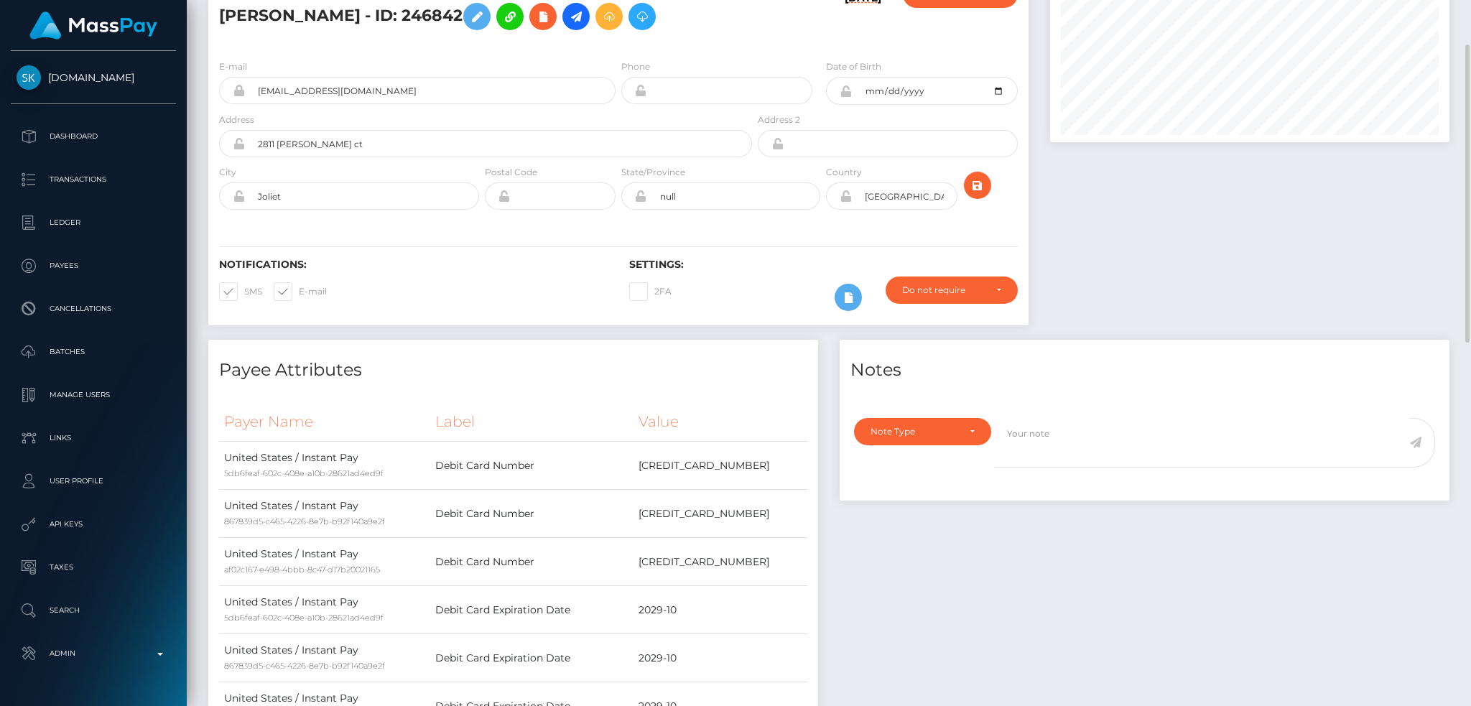
scroll to position [0, 0]
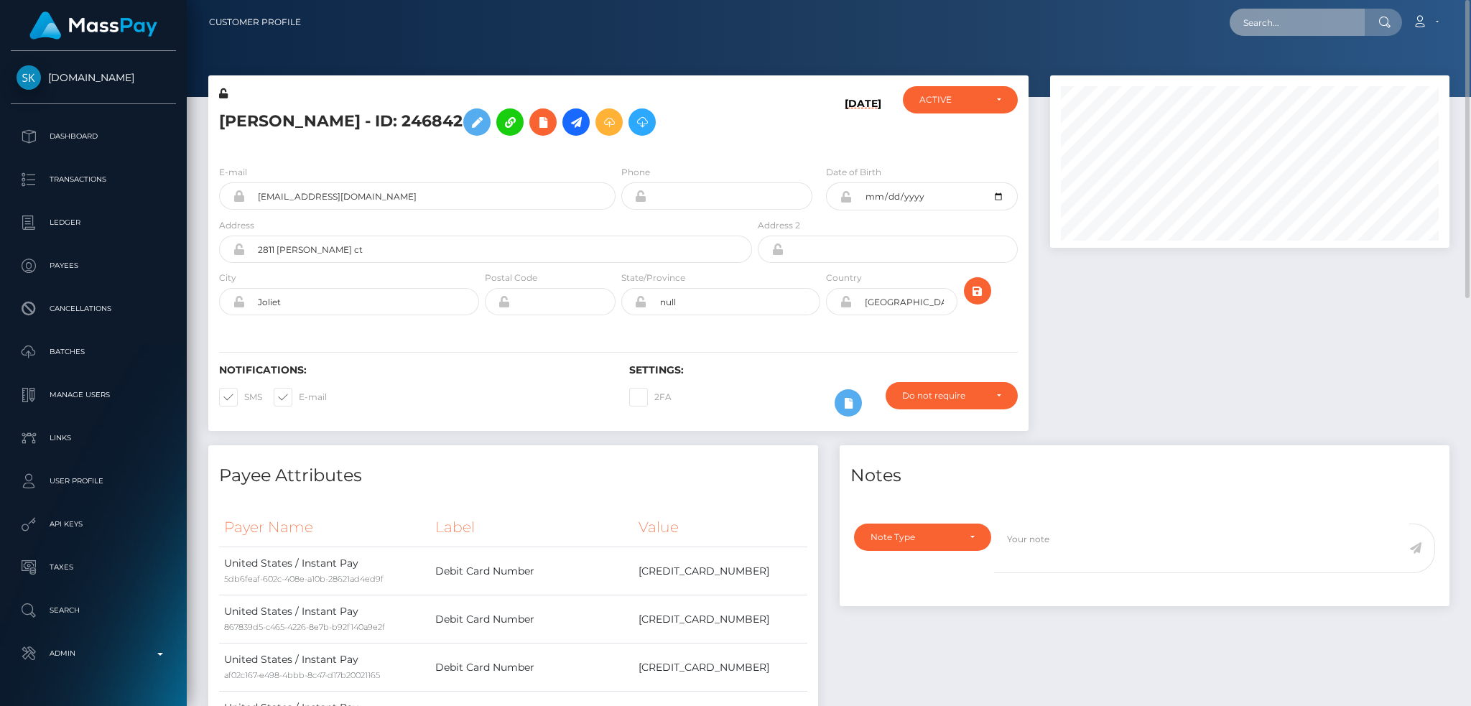
click at [1314, 18] on input "text" at bounding box center [1297, 22] width 135 height 27
paste input "poact_LnSwH3S3ujKp"
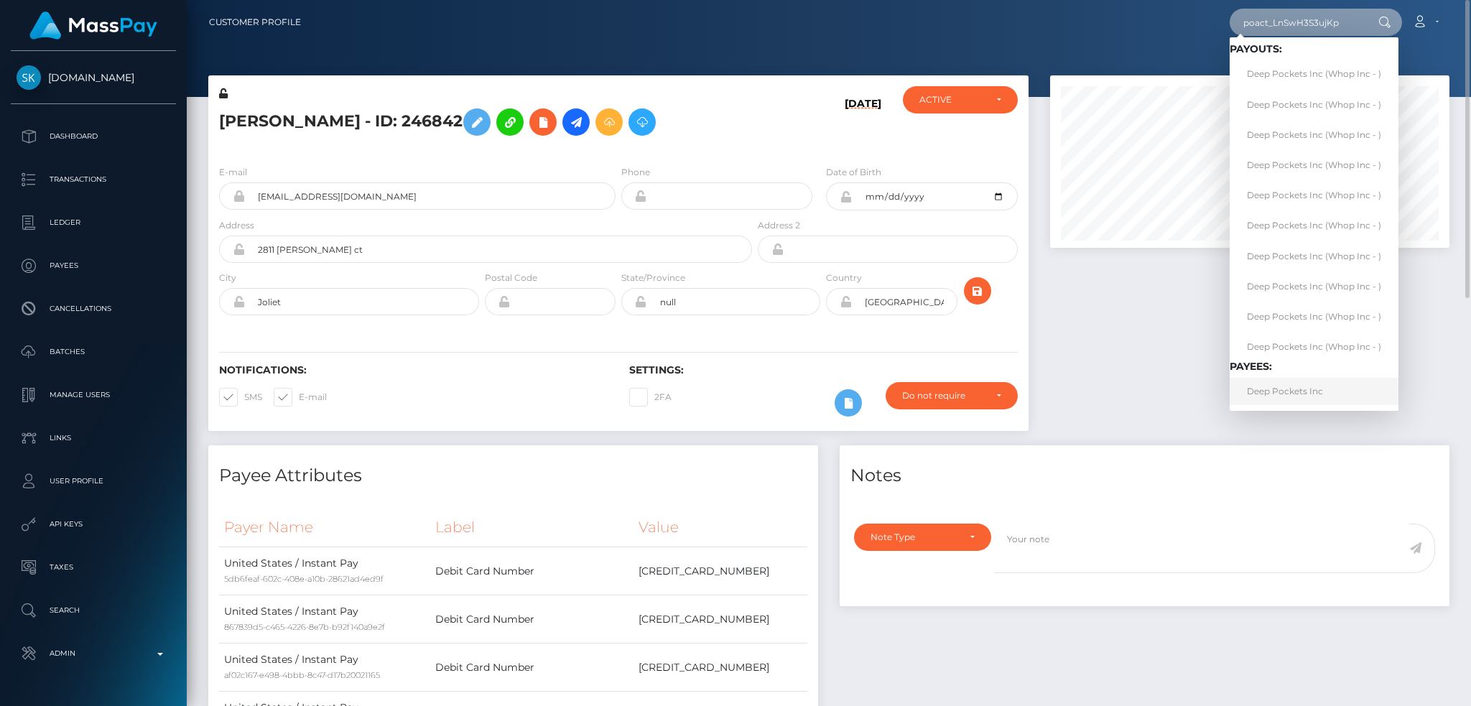
type input "poact_LnSwH3S3ujKp"
click at [1272, 396] on link "Deep Pockets Inc" at bounding box center [1314, 391] width 169 height 27
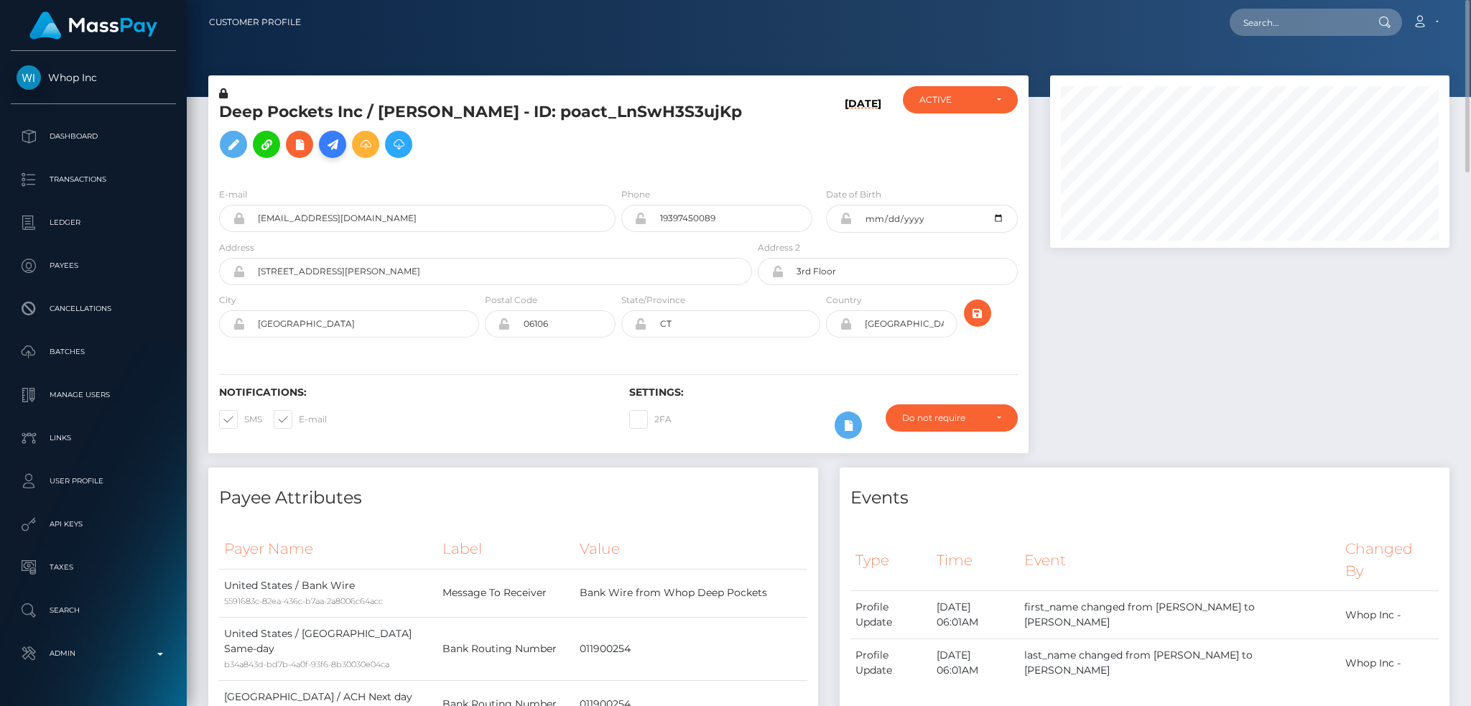
click at [341, 144] on icon at bounding box center [332, 145] width 17 height 18
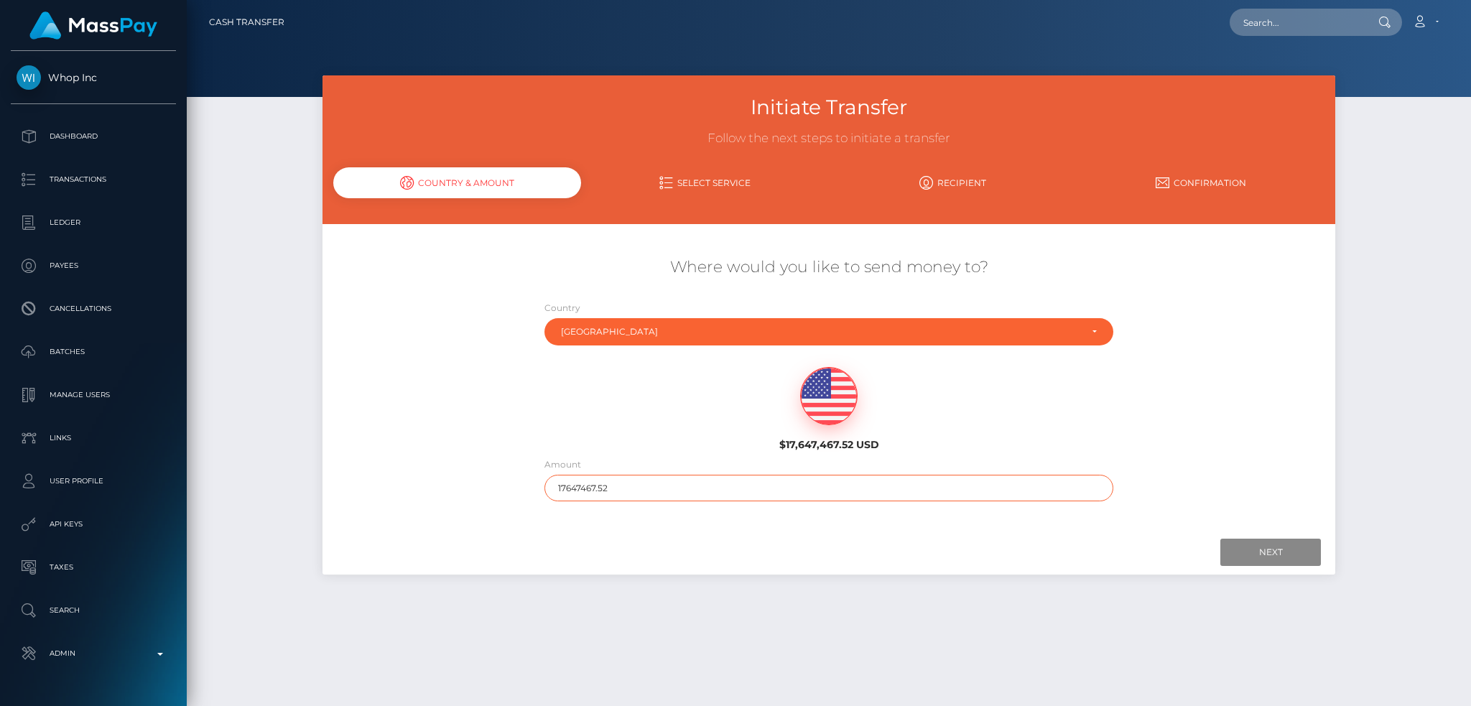
drag, startPoint x: 575, startPoint y: 489, endPoint x: 500, endPoint y: 489, distance: 75.4
click at [500, 489] on div "Where would you like to send money to? Country Abkhazia [GEOGRAPHIC_DATA] [GEOG…" at bounding box center [829, 378] width 1013 height 259
click at [591, 487] on input "19423" at bounding box center [830, 488] width 570 height 27
type input "19423.17"
click at [1248, 567] on div "Next Finish Previous" at bounding box center [829, 552] width 1013 height 45
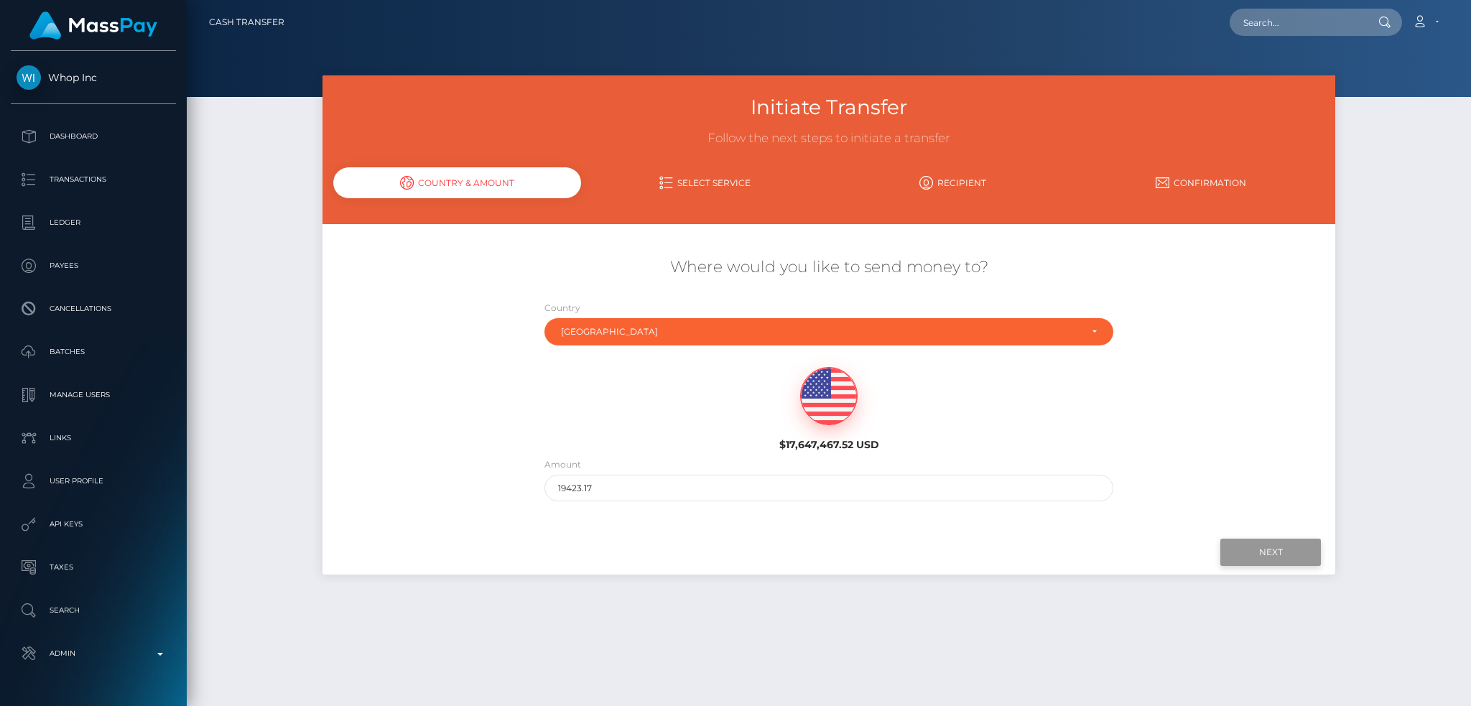
click at [1259, 540] on input "Next" at bounding box center [1270, 552] width 101 height 27
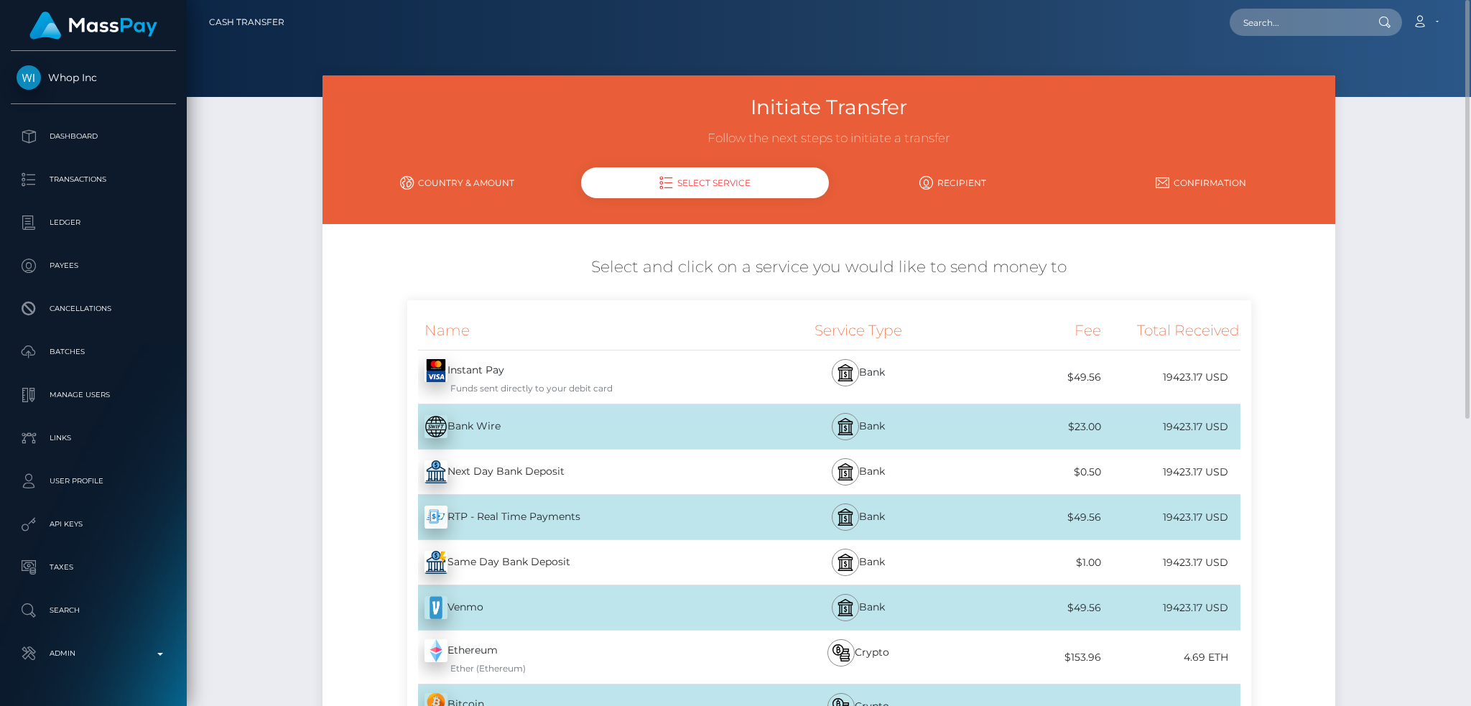
scroll to position [485, 0]
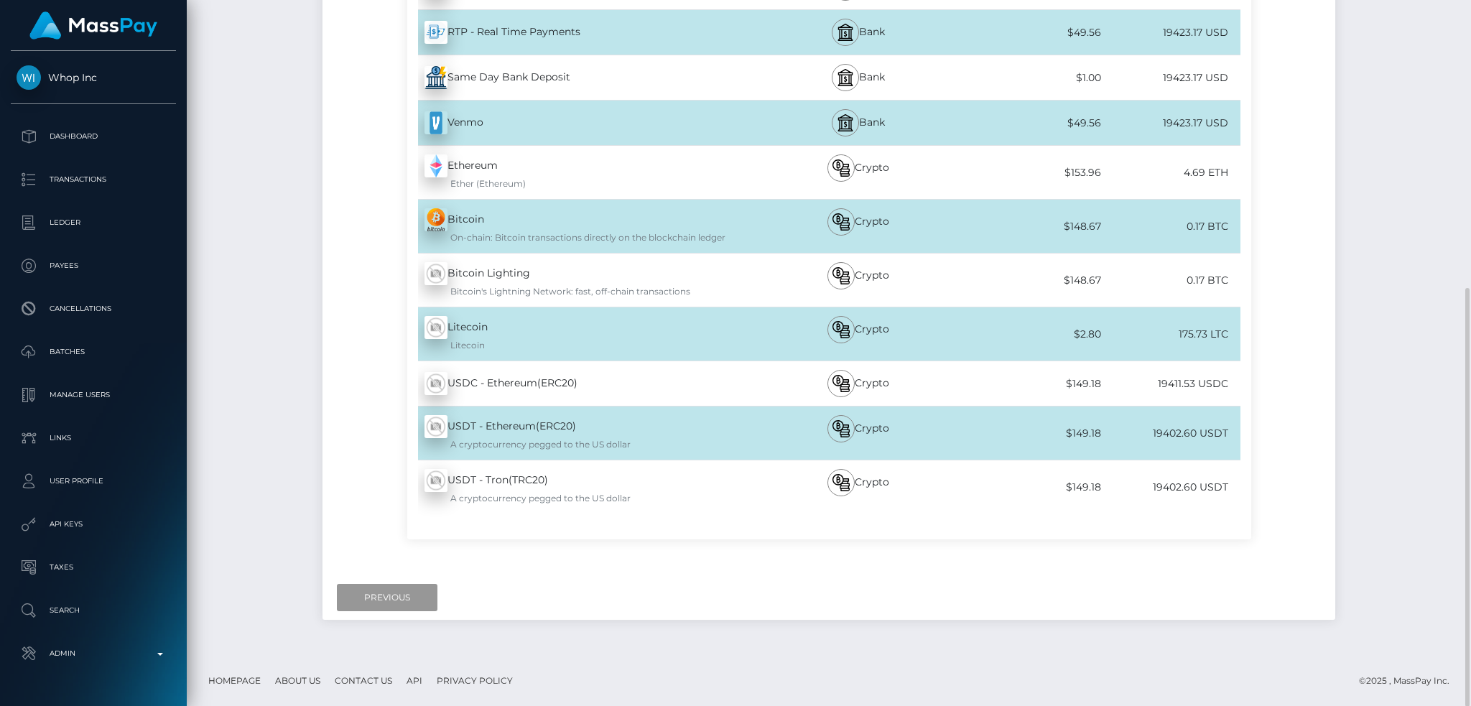
drag, startPoint x: 376, startPoint y: 596, endPoint x: 391, endPoint y: 557, distance: 42.0
click at [376, 597] on input "Previous" at bounding box center [387, 597] width 101 height 27
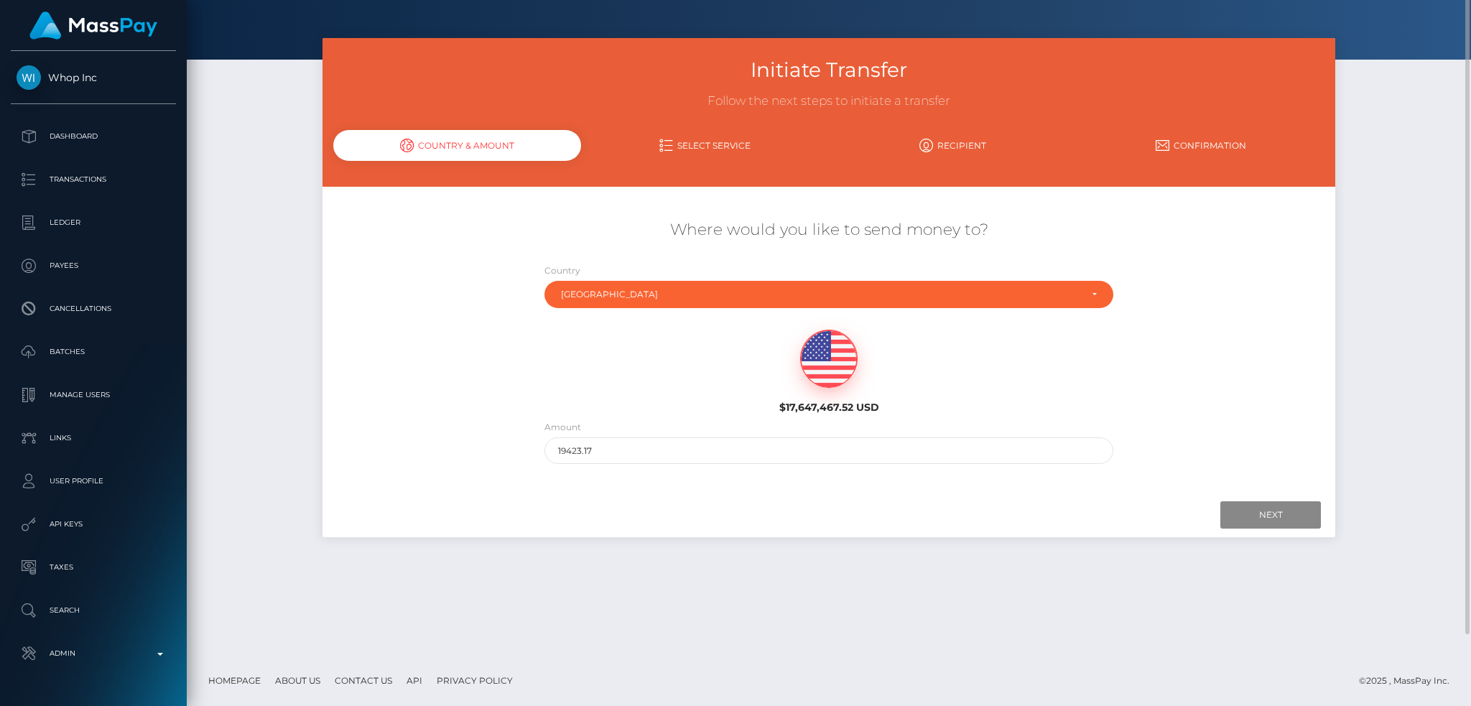
scroll to position [0, 0]
